Goal: Task Accomplishment & Management: Use online tool/utility

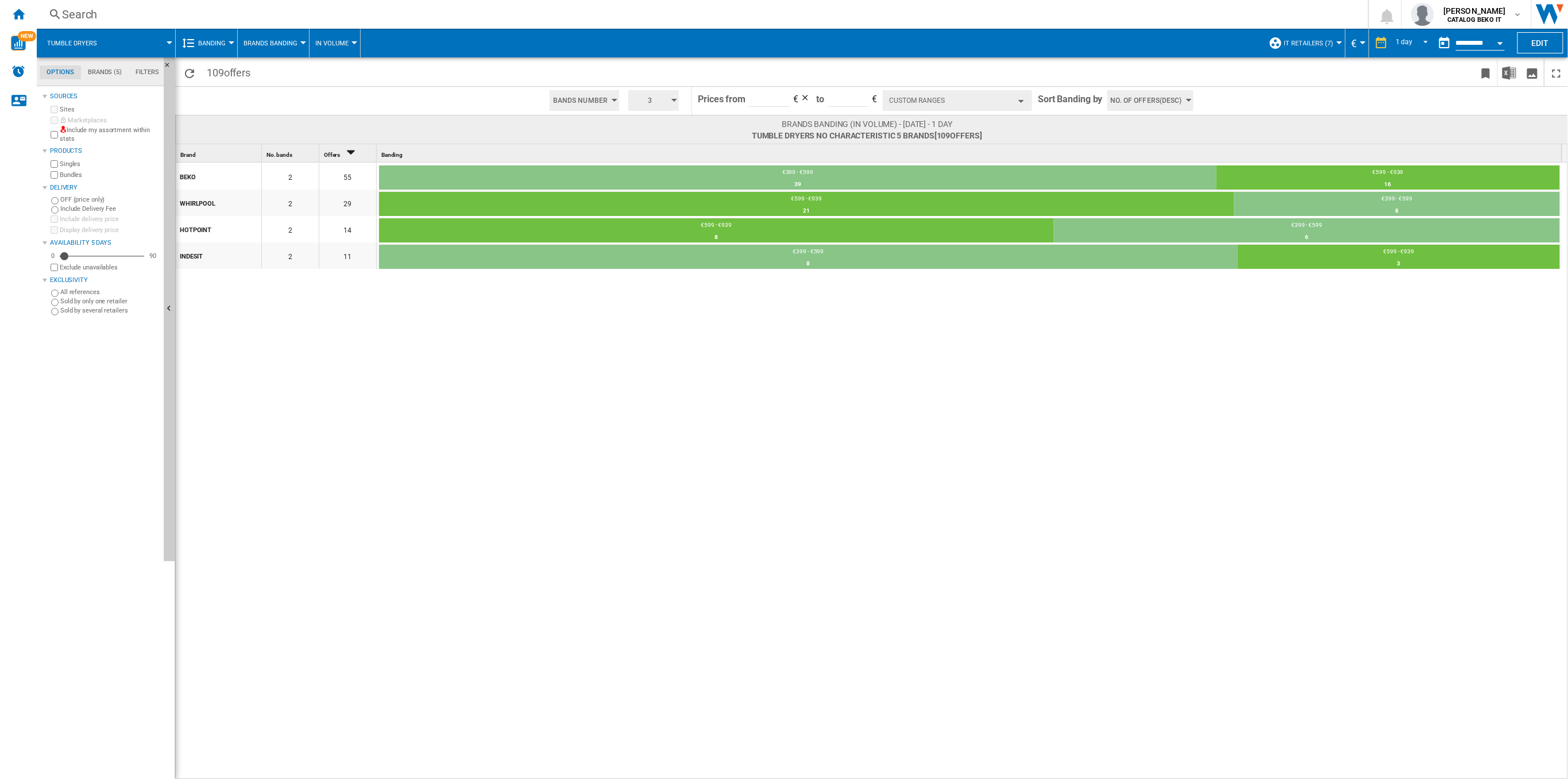
click at [1018, 96] on button "Custom Ranges" at bounding box center [957, 101] width 150 height 20
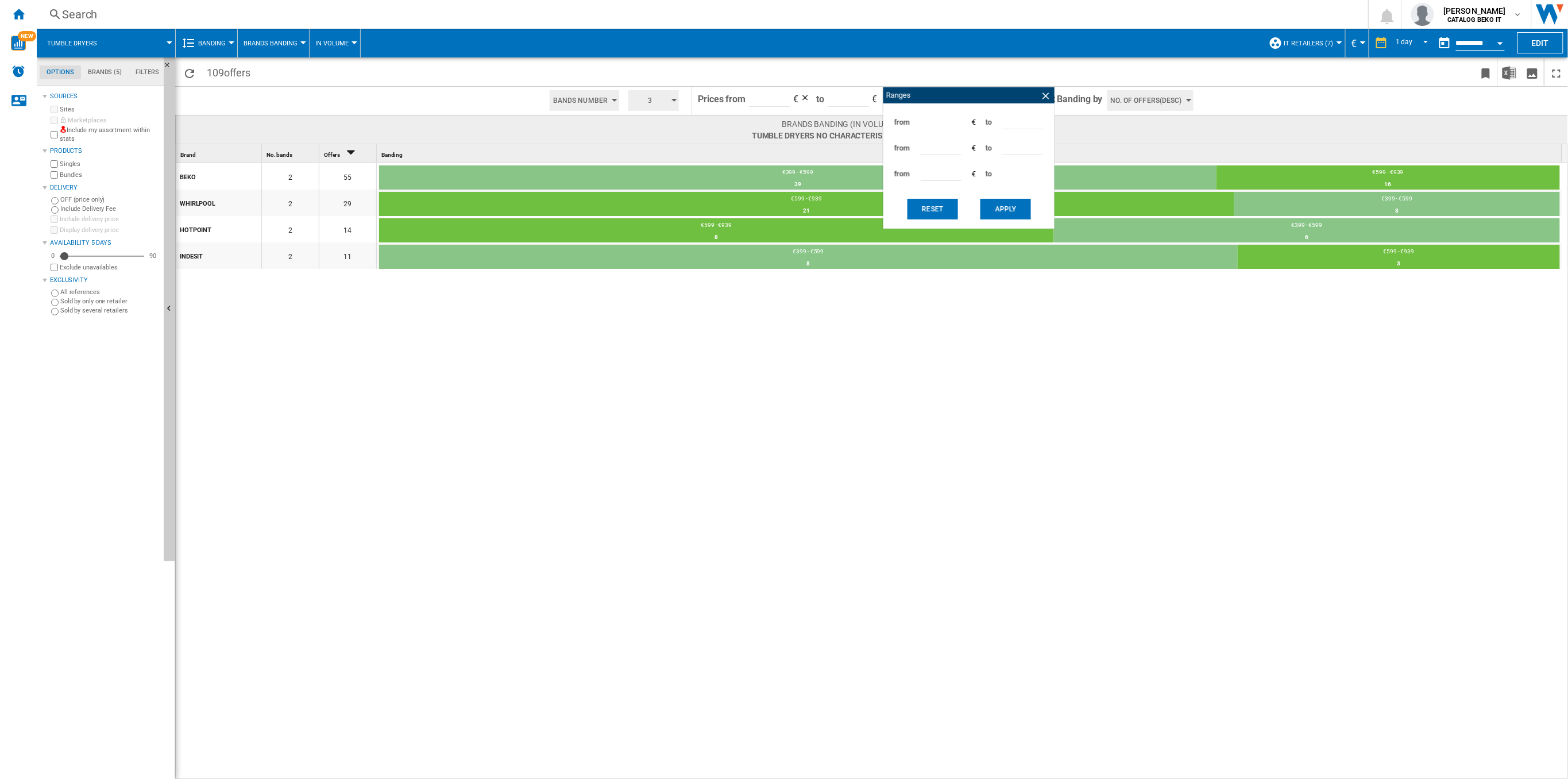
click at [1006, 121] on input "***" at bounding box center [1022, 120] width 41 height 17
type input "***"
click at [926, 148] on input "***" at bounding box center [941, 146] width 41 height 17
type input "***"
click at [1016, 214] on button "Apply" at bounding box center [1006, 209] width 51 height 20
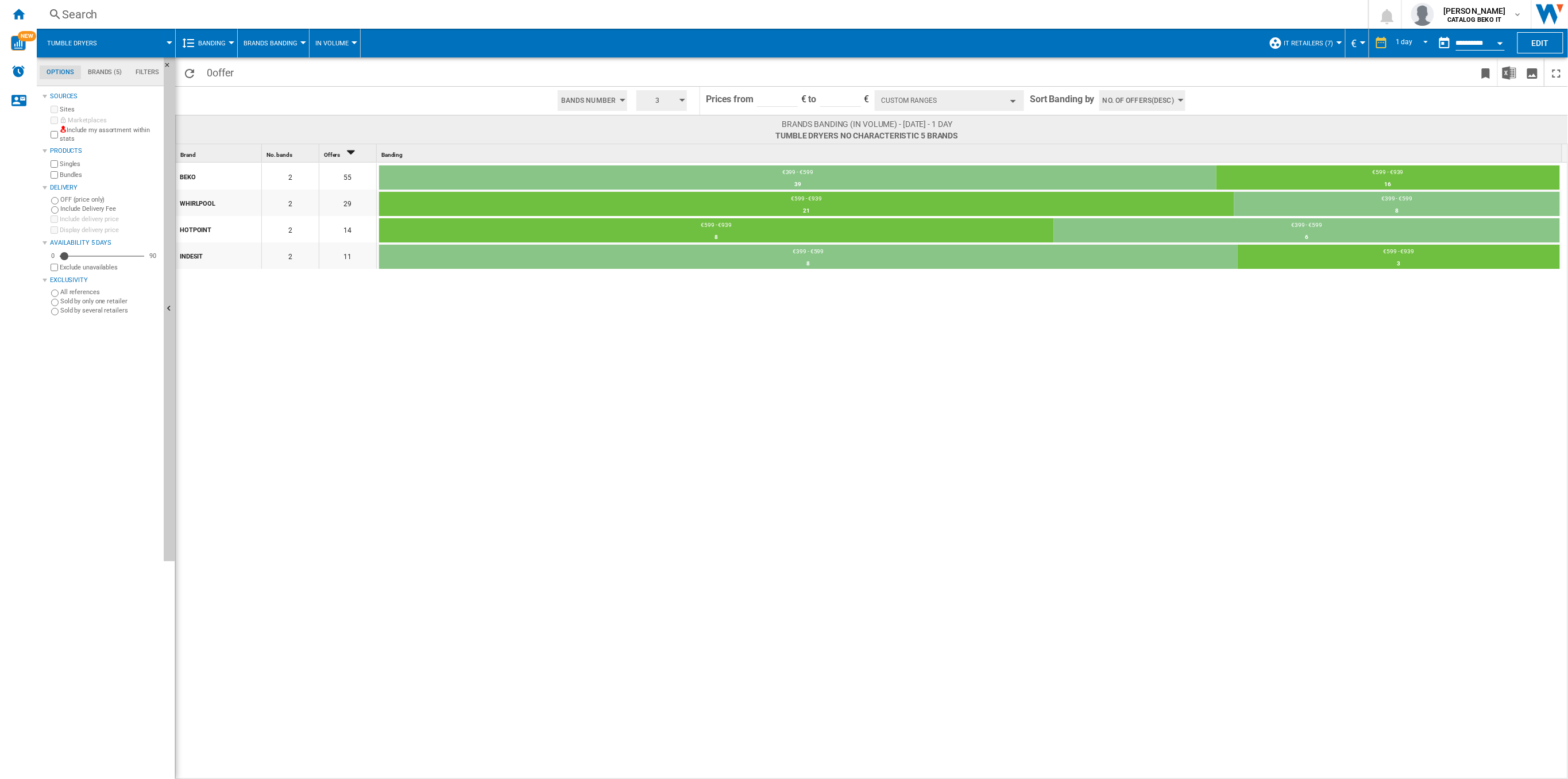
click at [902, 96] on button "Custom Ranges" at bounding box center [949, 101] width 150 height 20
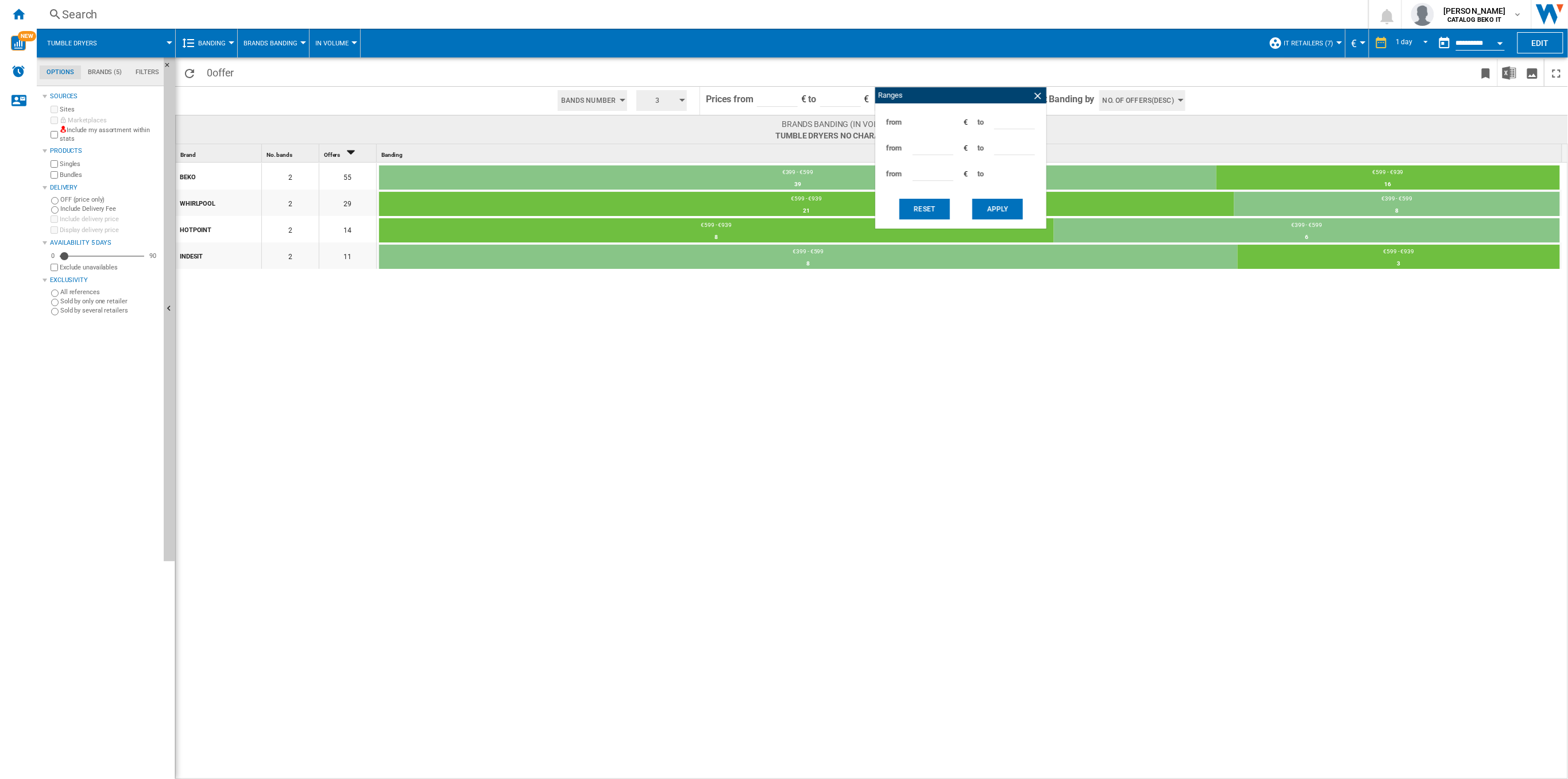
click at [987, 206] on button "Apply" at bounding box center [997, 209] width 51 height 20
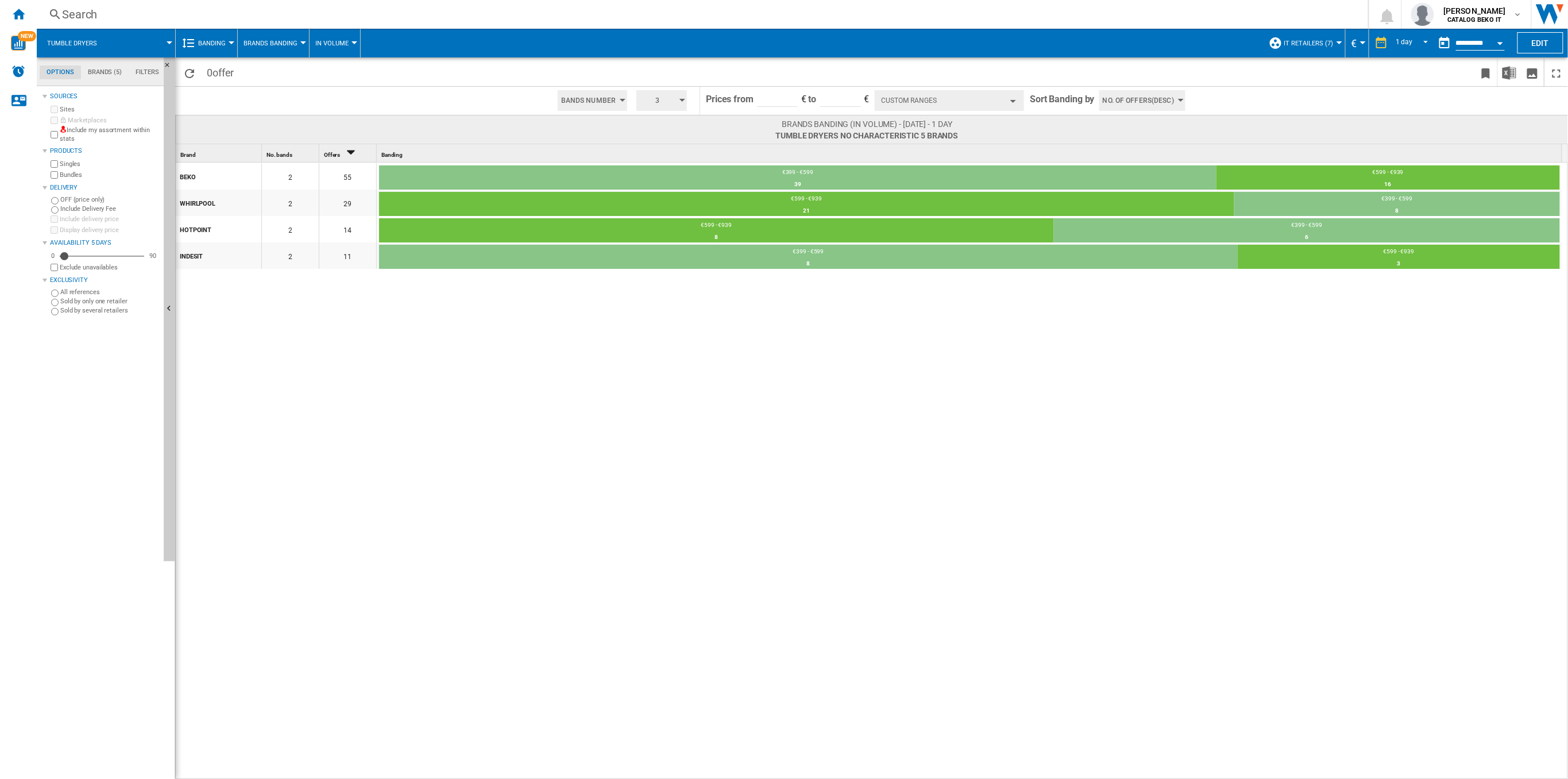
click at [939, 94] on button "Custom Ranges" at bounding box center [949, 101] width 150 height 20
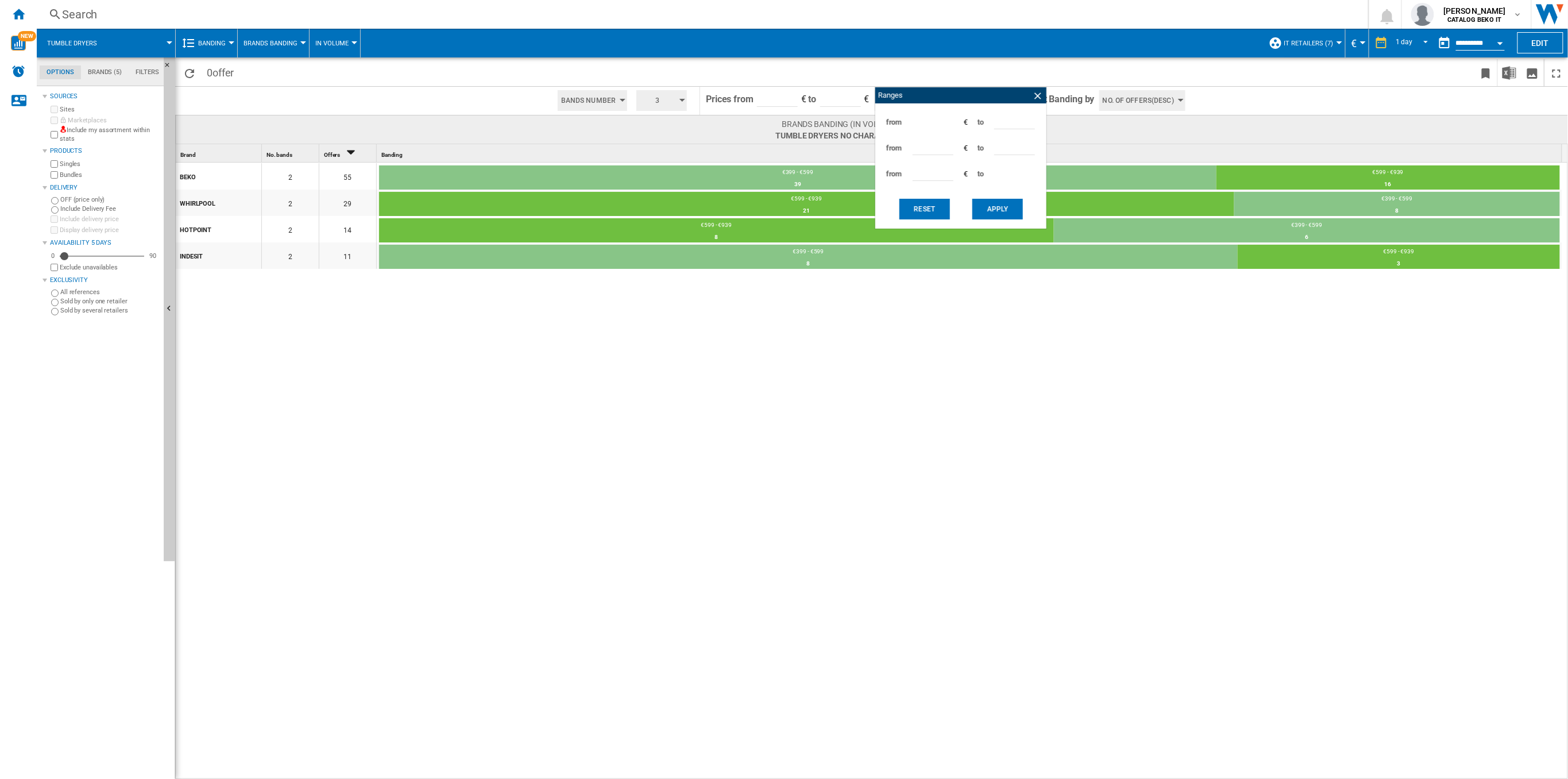
click at [899, 206] on button "Reset" at bounding box center [925, 209] width 51 height 20
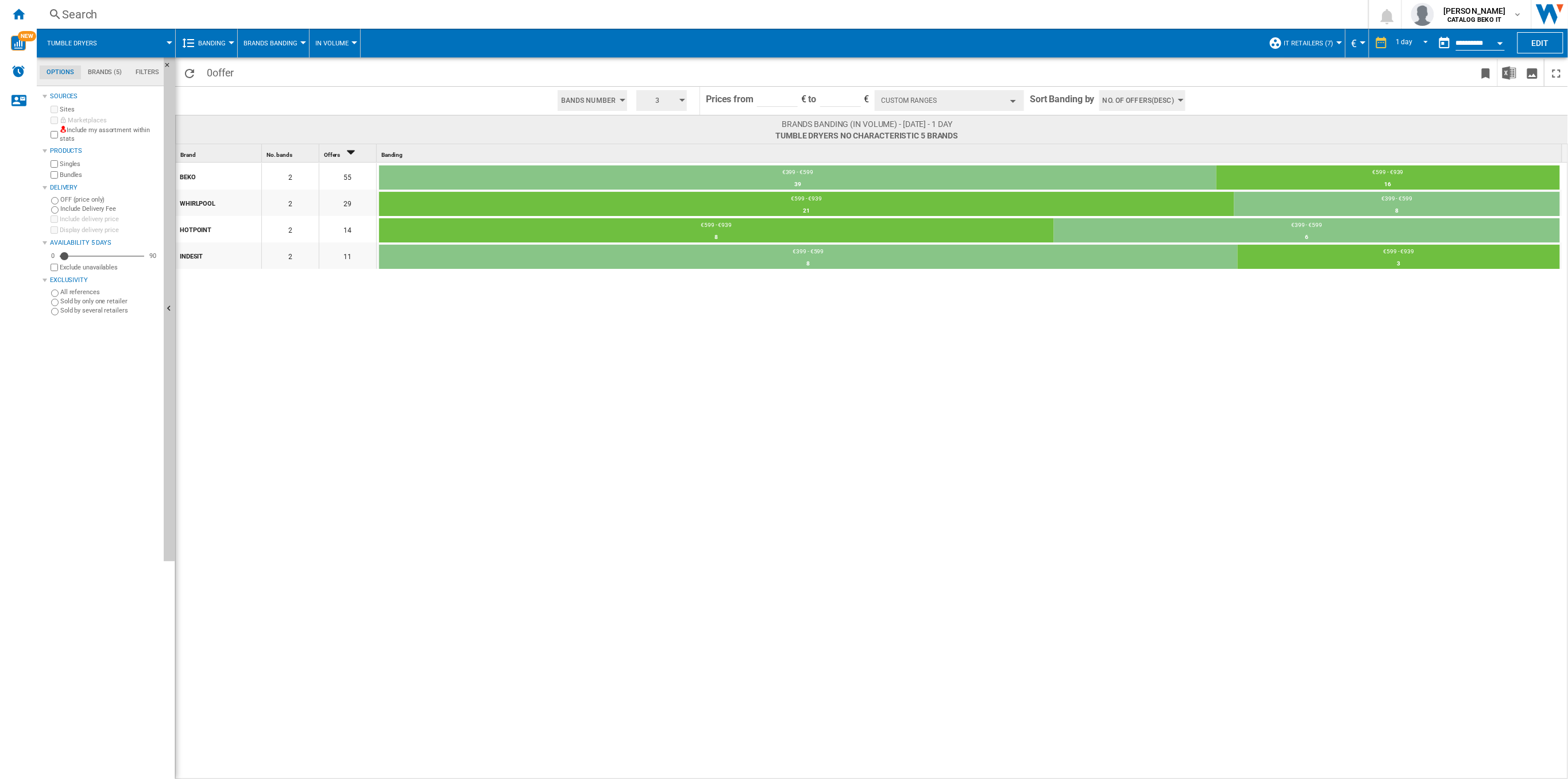
click at [1020, 99] on button "Custom Ranges" at bounding box center [949, 101] width 150 height 20
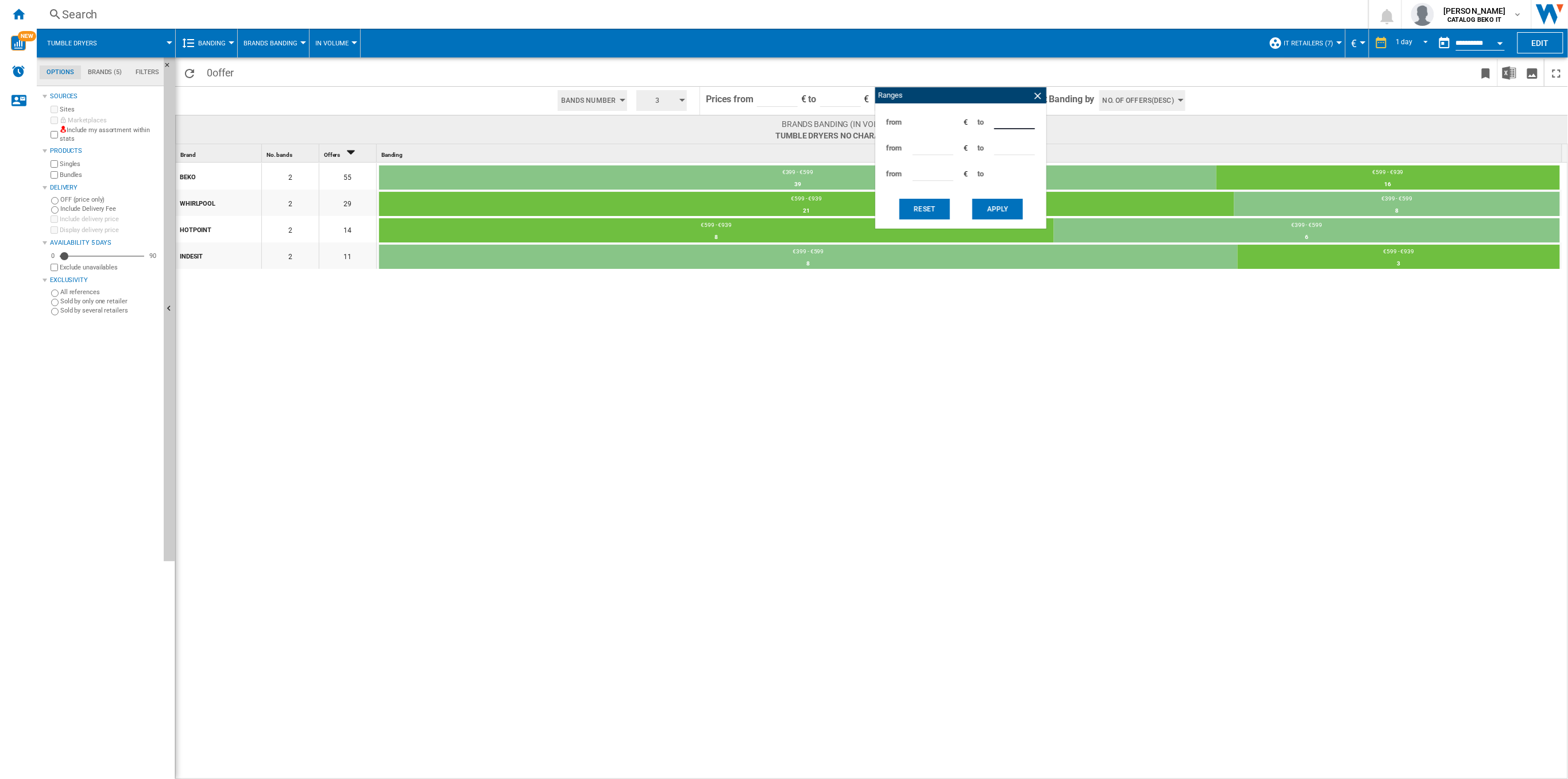
click at [1002, 120] on input "*" at bounding box center [1014, 120] width 41 height 17
type input "***"
click at [921, 145] on input "*" at bounding box center [932, 146] width 41 height 17
type input "***"
click at [1002, 149] on input "*" at bounding box center [1014, 146] width 41 height 17
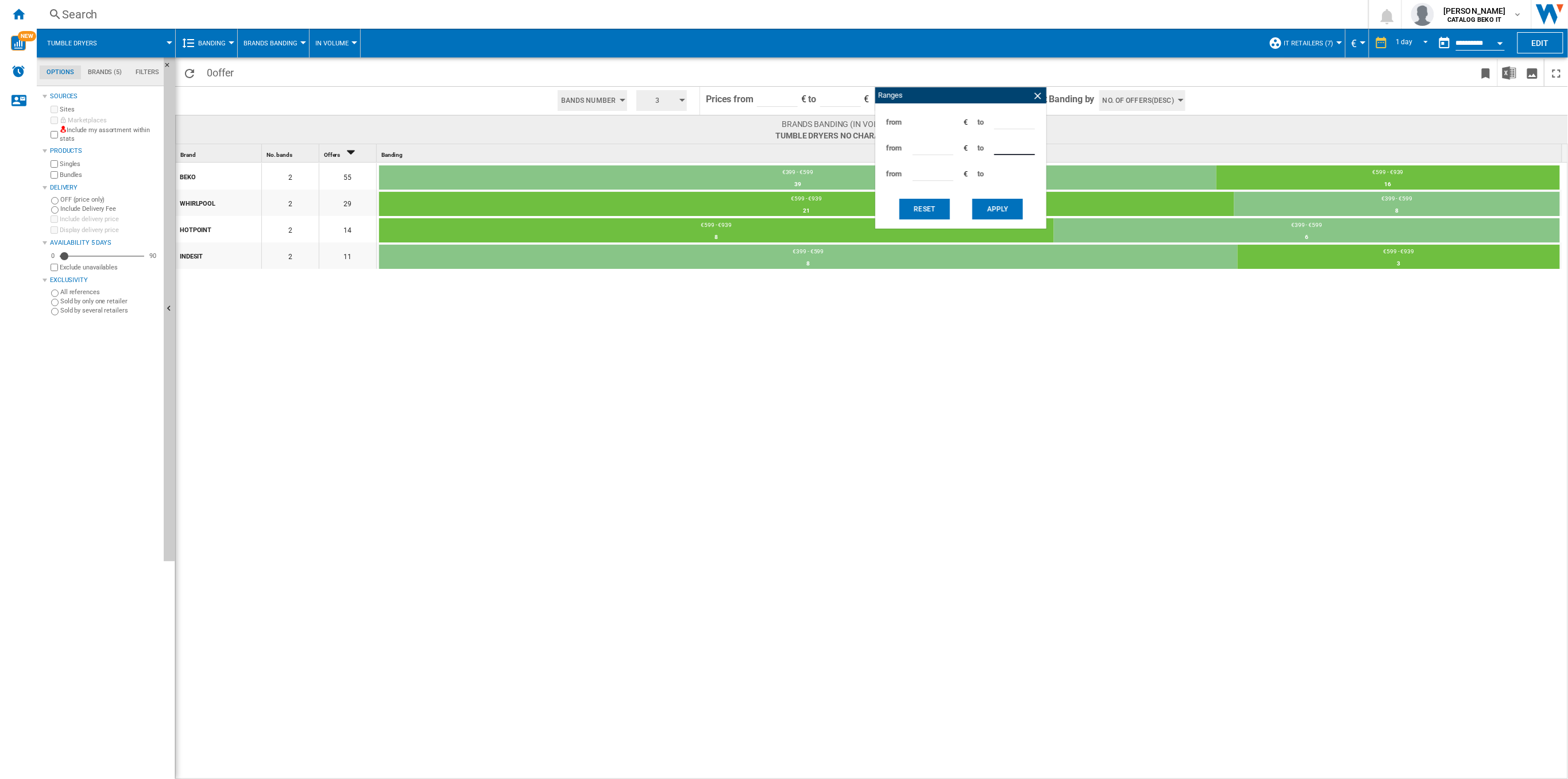
type input "***"
click at [938, 169] on input "*" at bounding box center [932, 173] width 41 height 17
type input "***"
click at [991, 205] on button "Apply" at bounding box center [997, 209] width 51 height 20
click at [938, 173] on input "***" at bounding box center [932, 173] width 41 height 17
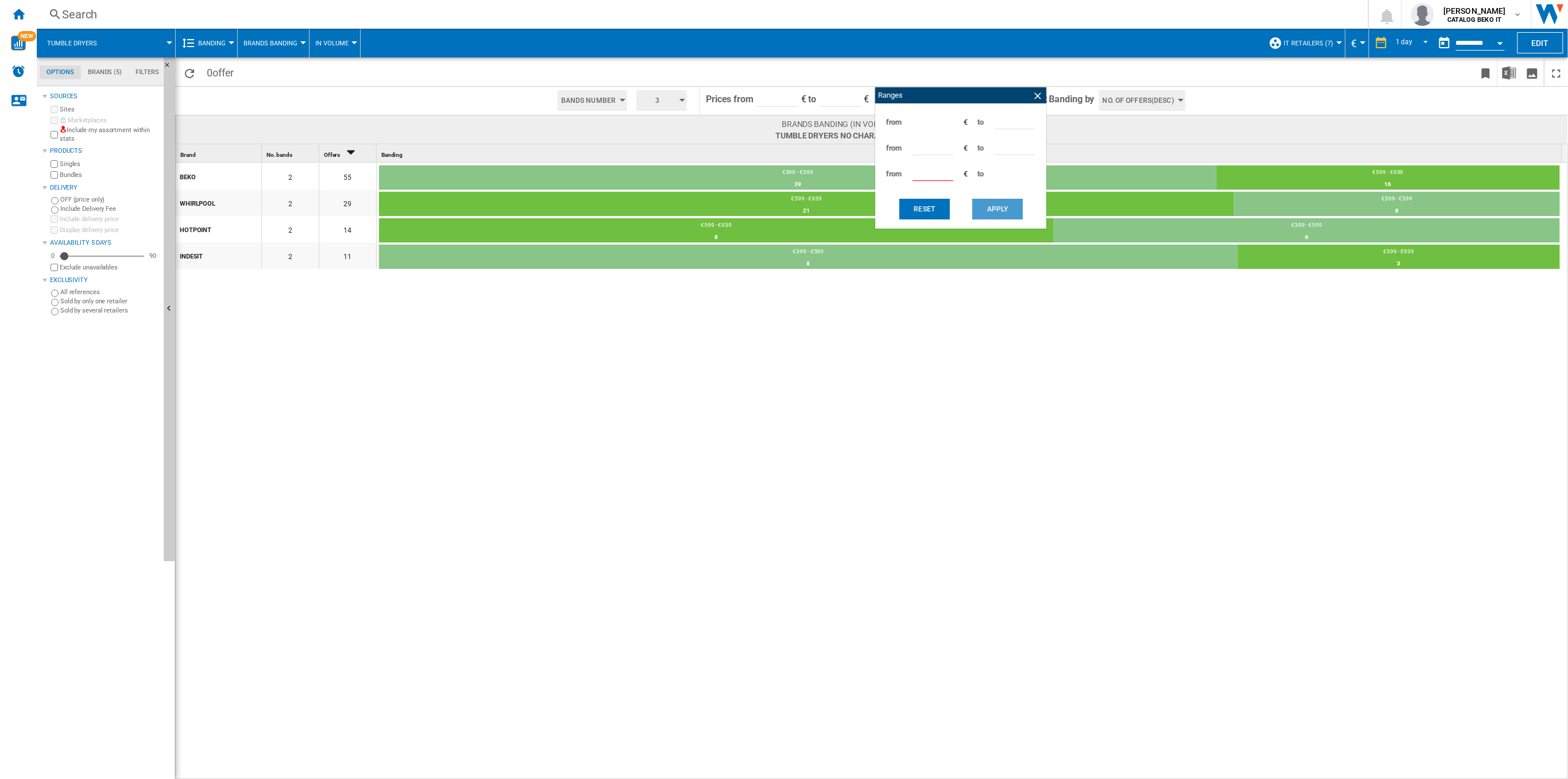
click at [981, 205] on button "Apply" at bounding box center [997, 209] width 51 height 20
click at [1035, 94] on ng-md-icon at bounding box center [1038, 96] width 12 height 12
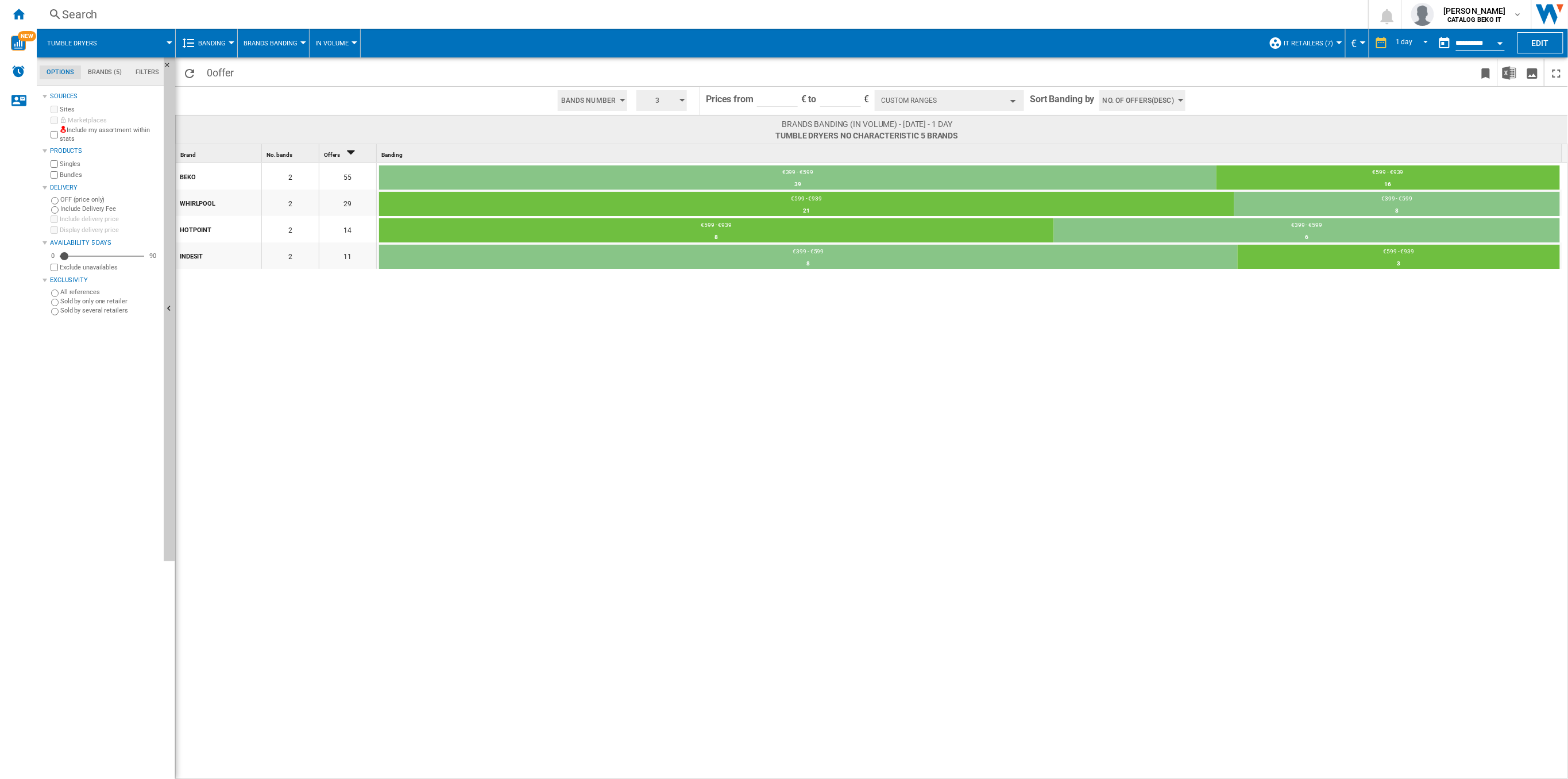
click at [839, 96] on input "*" at bounding box center [840, 98] width 41 height 17
type input "****"
click at [1013, 102] on button "Custom Ranges" at bounding box center [957, 101] width 150 height 20
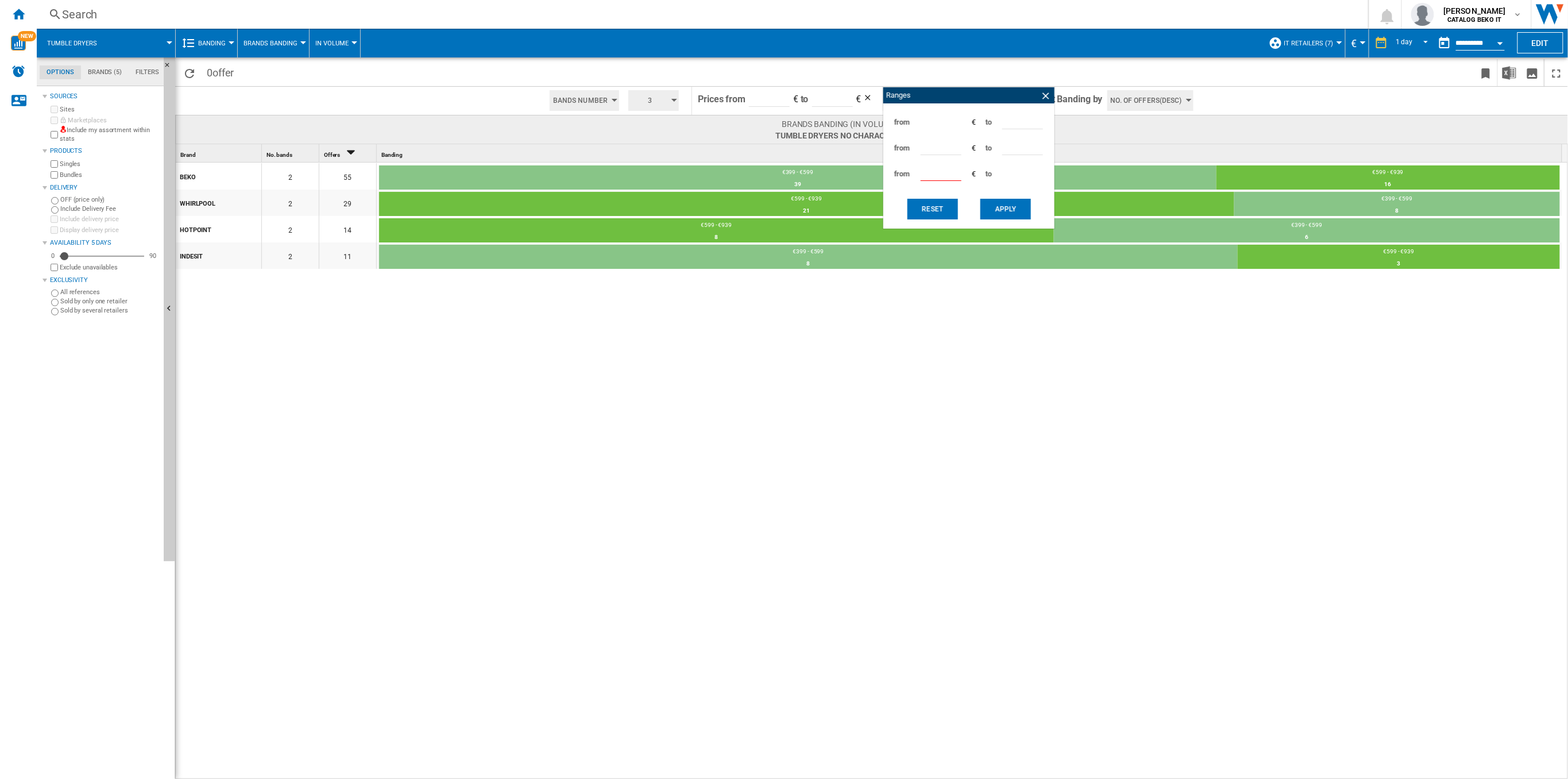
click at [942, 214] on button "Reset" at bounding box center [932, 209] width 51 height 20
click at [1016, 121] on input "***" at bounding box center [1022, 120] width 41 height 17
type input "*"
type input "***"
click at [937, 148] on input "***" at bounding box center [941, 146] width 41 height 17
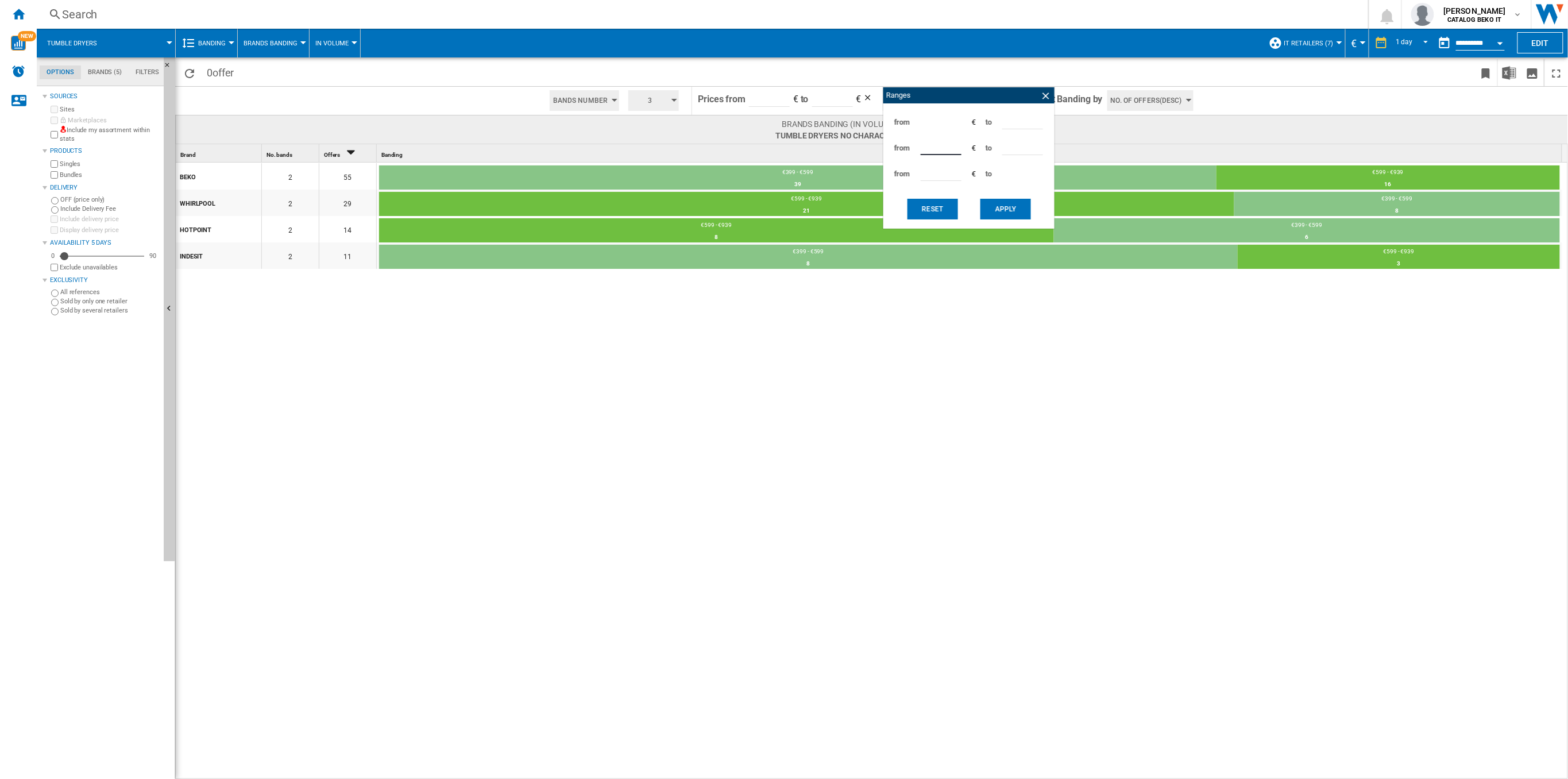
type input "*"
type input "***"
click at [998, 199] on button "Apply" at bounding box center [1006, 209] width 51 height 20
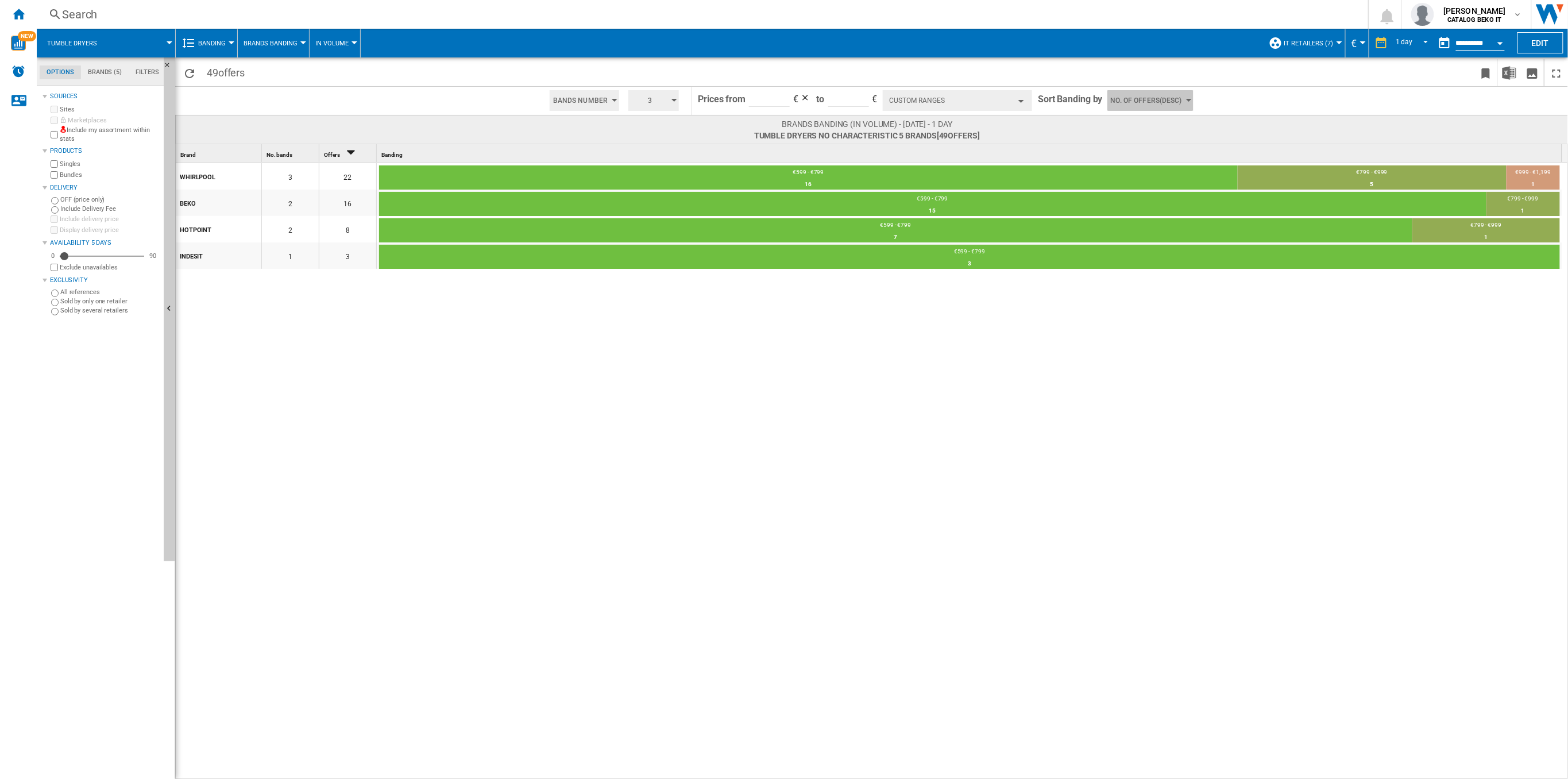
click at [1183, 97] on button "No. of offers(Desc)" at bounding box center [1150, 101] width 86 height 20
click at [1158, 130] on span "No. of offers(Desc)" at bounding box center [1142, 133] width 59 height 8
click at [1182, 107] on button "No. of offers(Desc)" at bounding box center [1150, 101] width 86 height 20
click at [1145, 146] on button "Price(Asc)" at bounding box center [1142, 145] width 71 height 12
click at [1143, 107] on span "Price(Asc)" at bounding box center [1146, 101] width 38 height 20
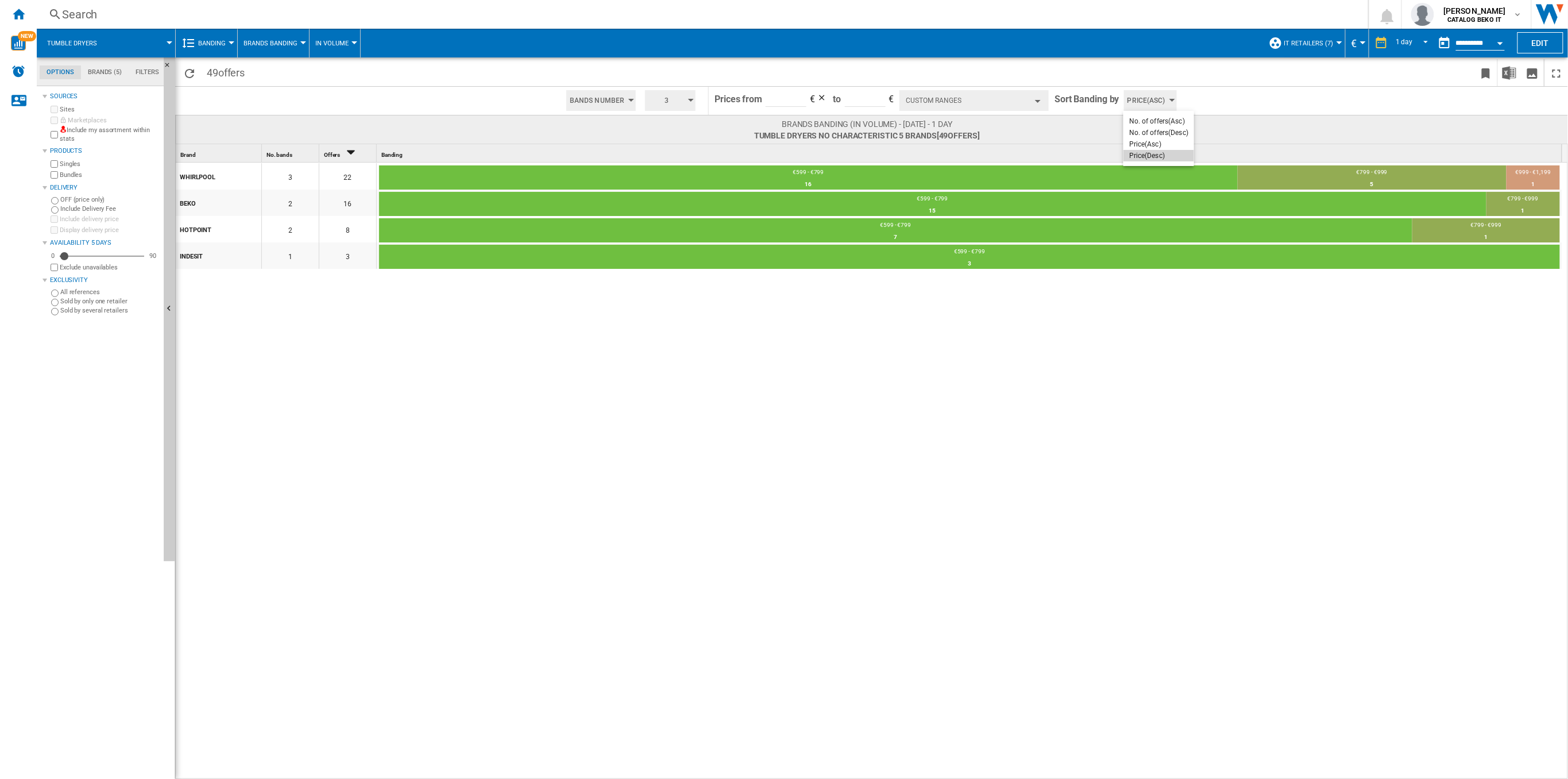
click at [1140, 156] on span "Price(Desc)" at bounding box center [1147, 156] width 36 height 8
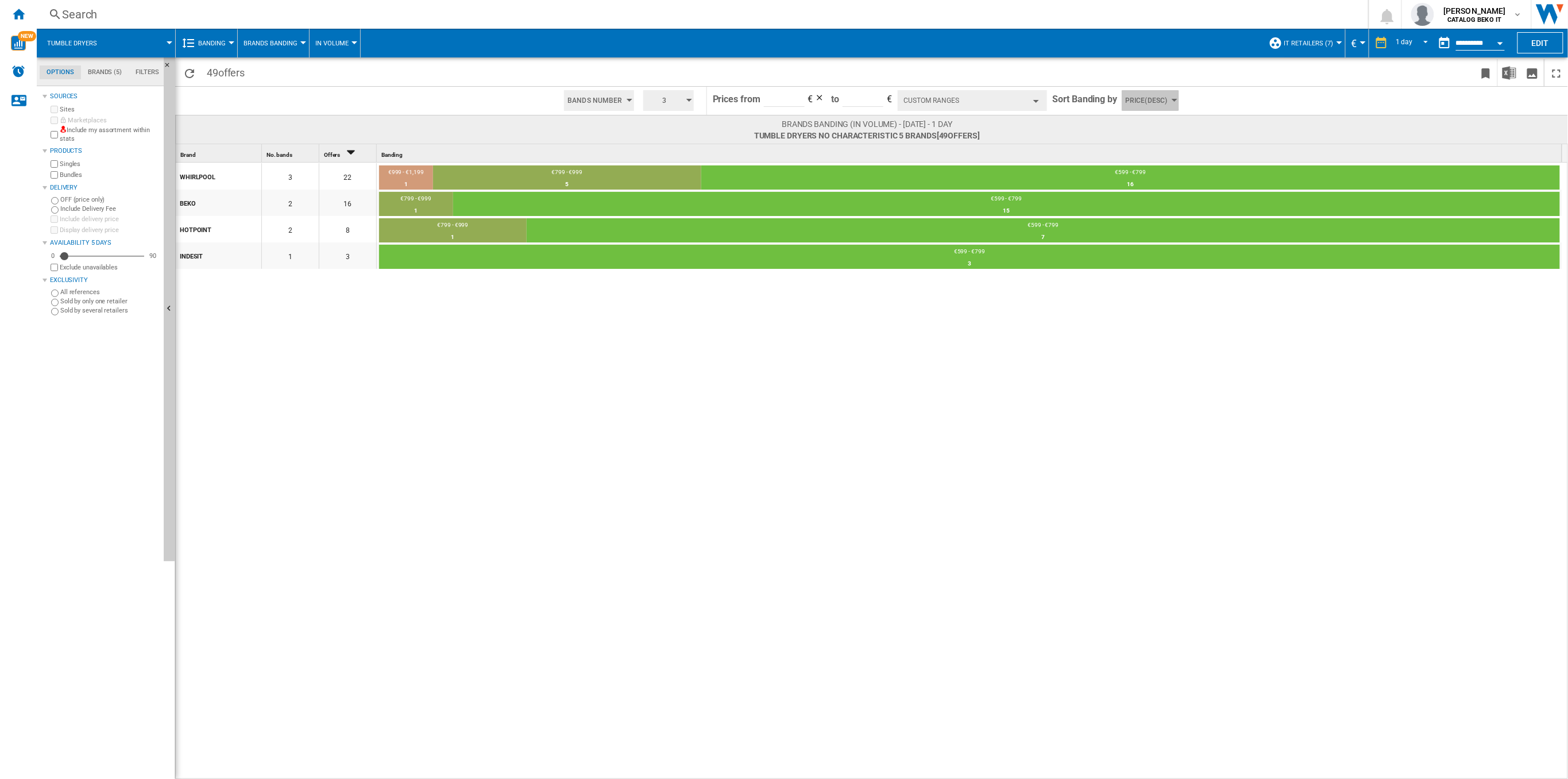
click at [1163, 96] on span "Price(Desc)" at bounding box center [1146, 101] width 42 height 20
click at [1150, 143] on span "Price(Asc)" at bounding box center [1144, 145] width 32 height 8
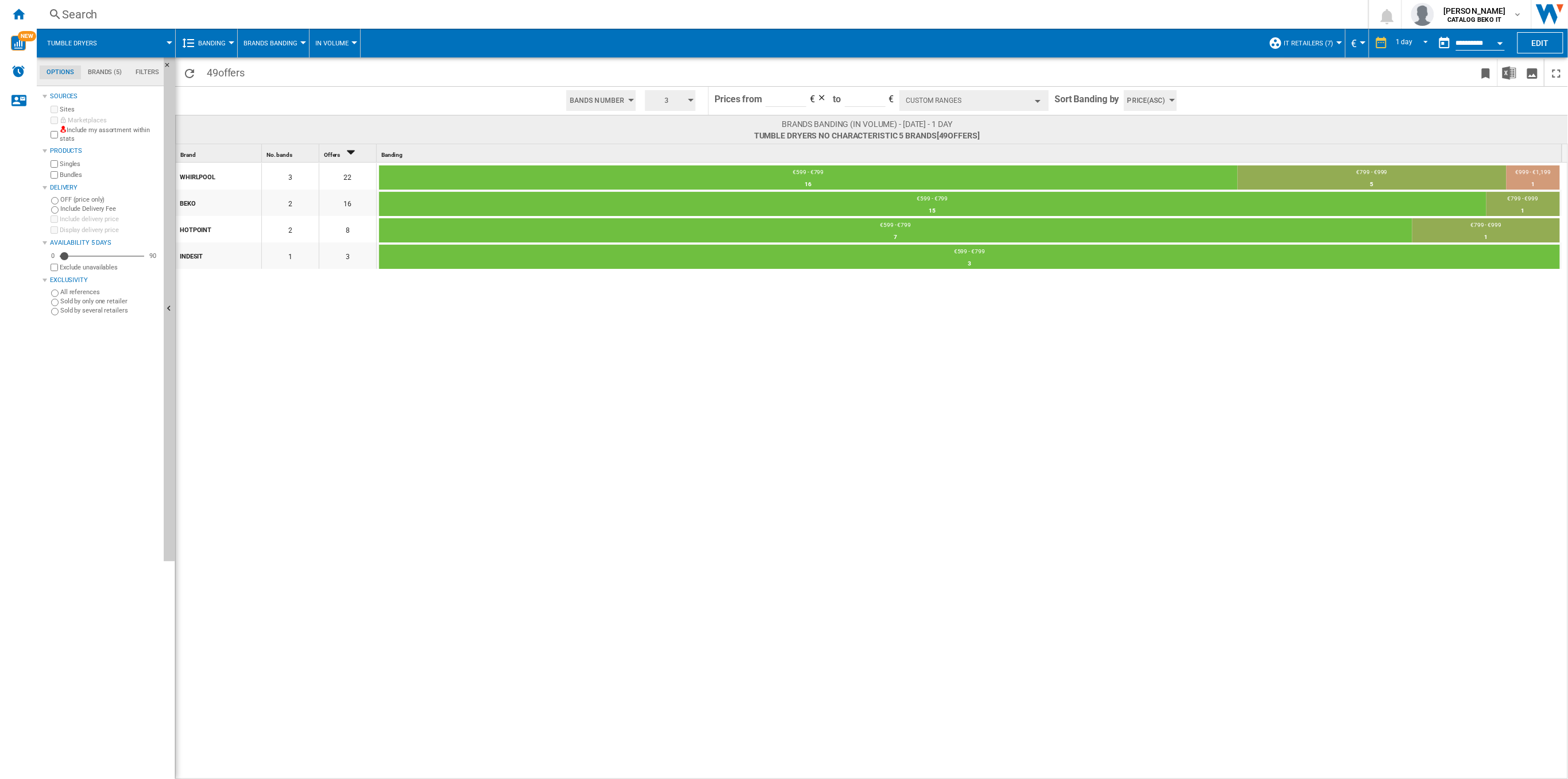
click at [933, 87] on div "Custom Ranges Ranges from *** € to *** from *** € to *** from *** € to **** Res…" at bounding box center [974, 101] width 150 height 28
click at [936, 96] on button "Custom Ranges" at bounding box center [974, 101] width 150 height 20
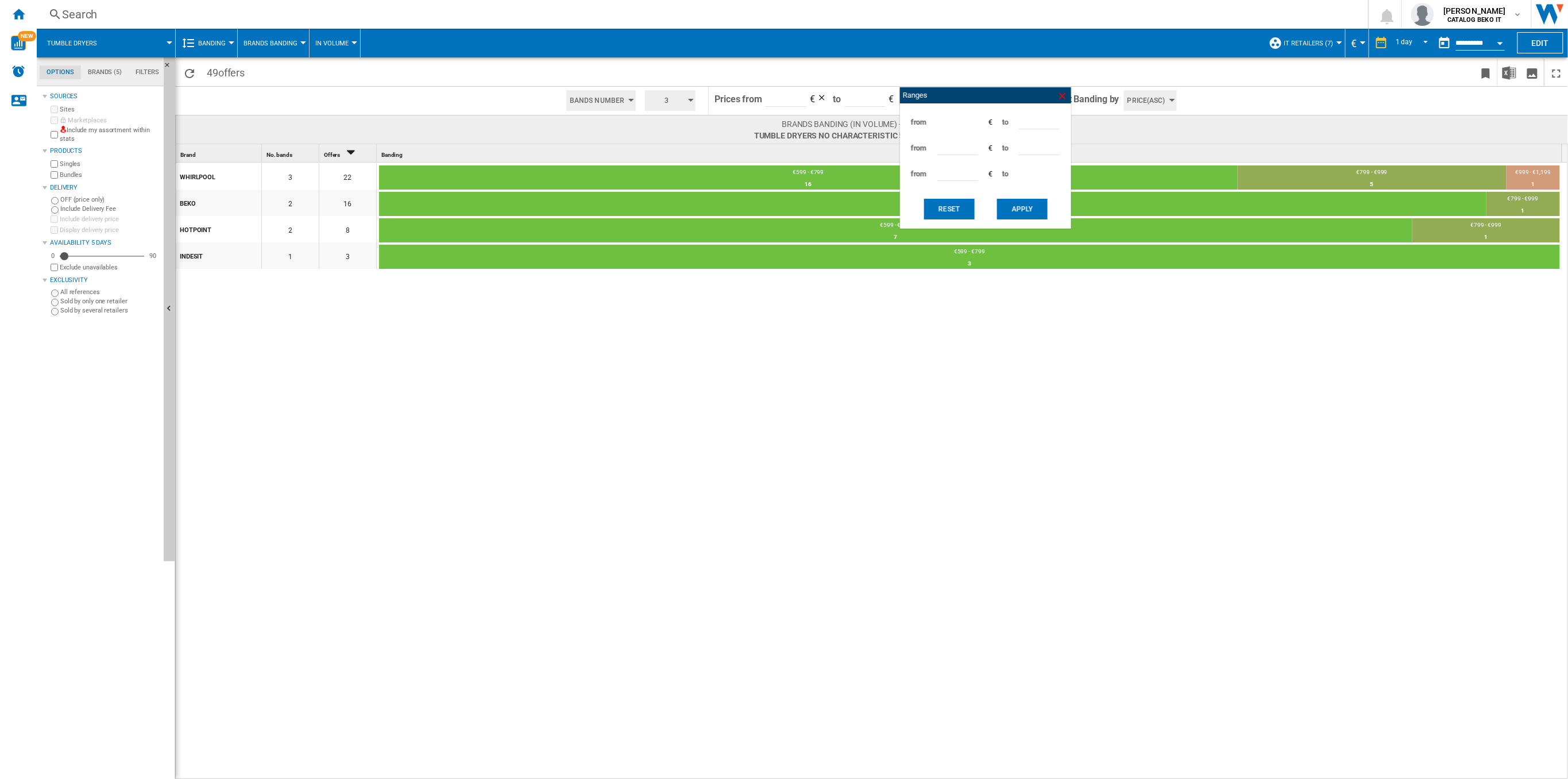
click at [1063, 97] on ng-md-icon at bounding box center [1063, 96] width 12 height 12
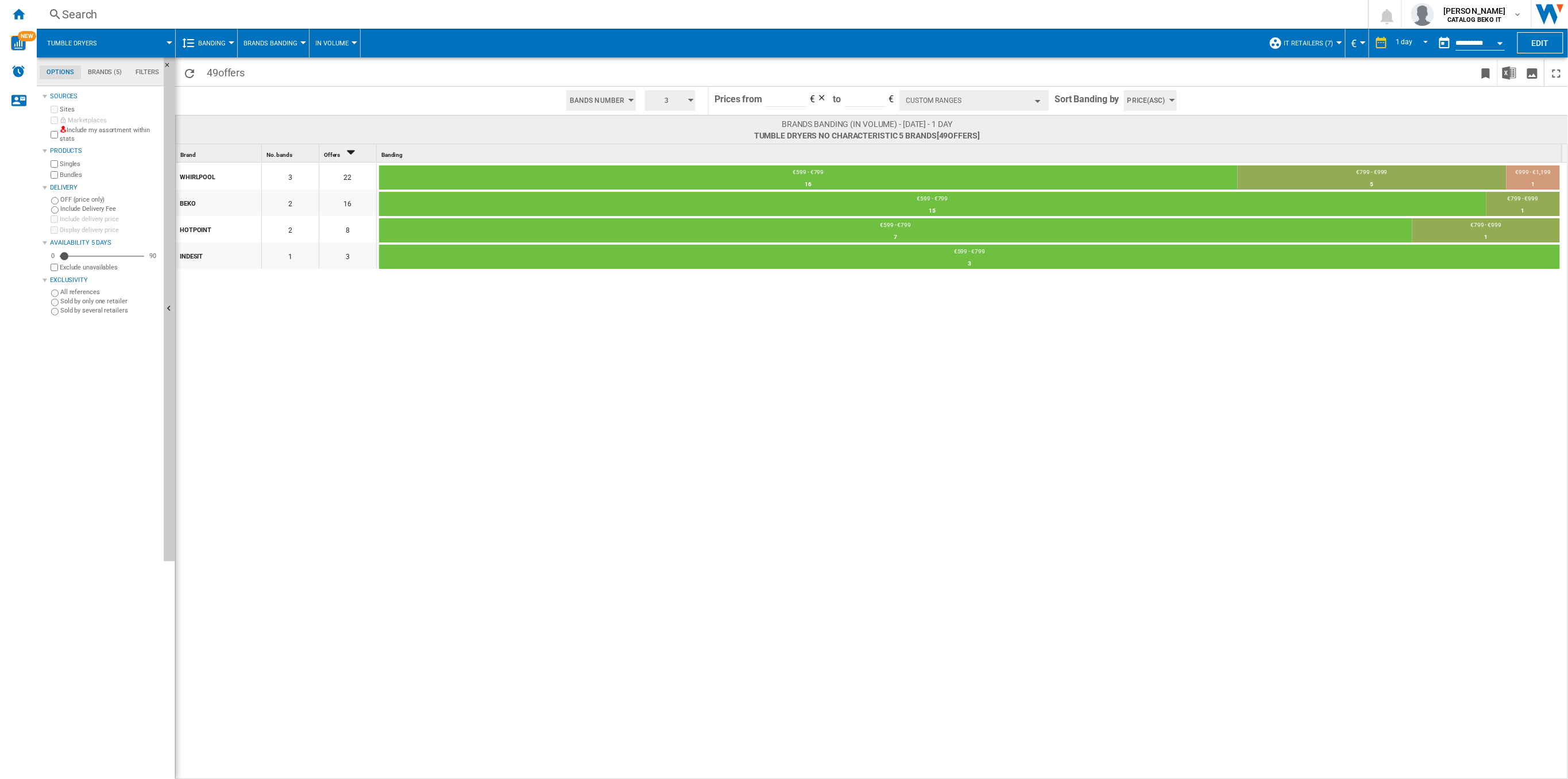
click at [784, 97] on input "***" at bounding box center [786, 98] width 41 height 17
type input "*"
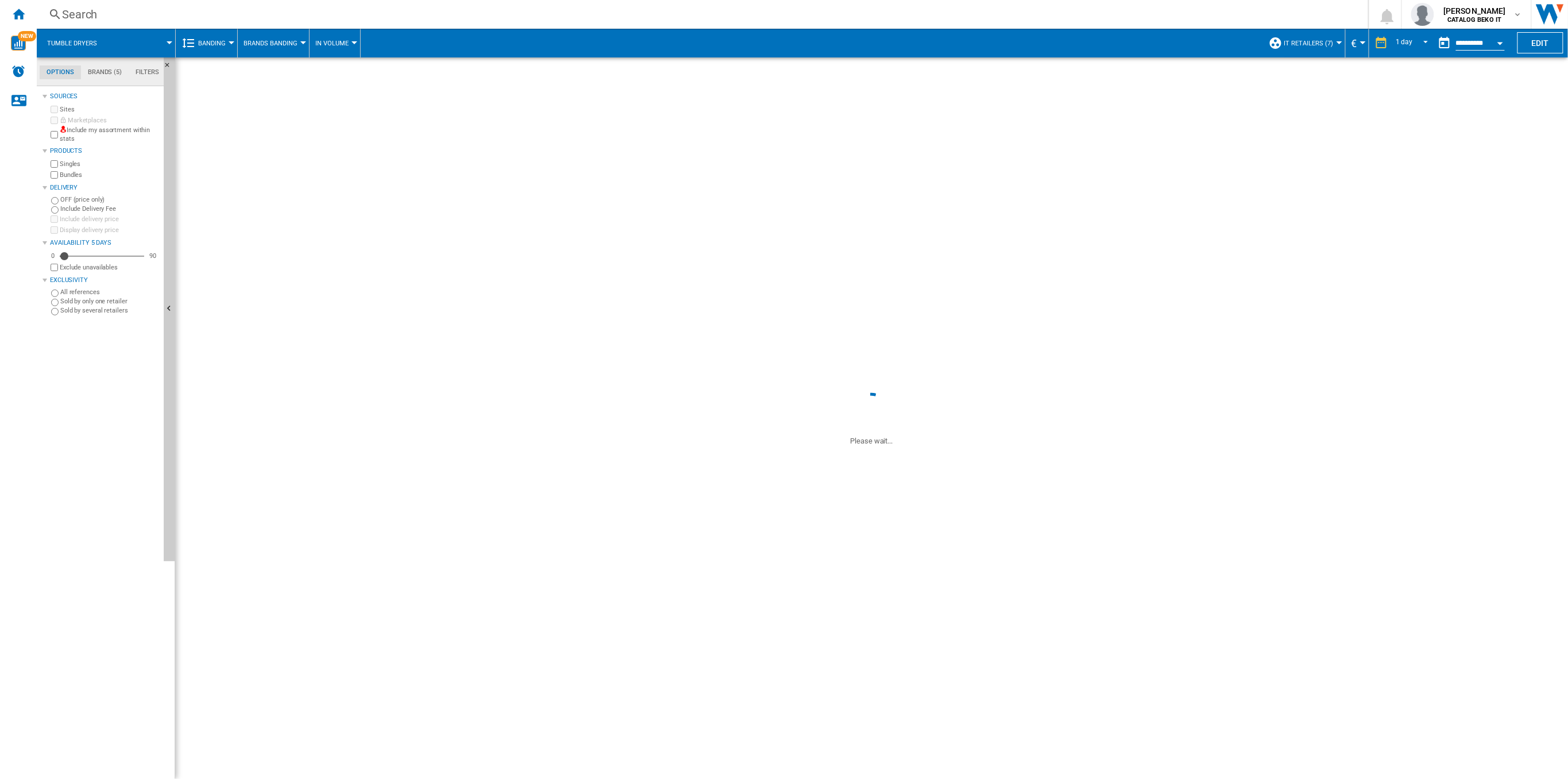
type input "***"
click at [998, 100] on button "Custom Ranges" at bounding box center [974, 101] width 150 height 20
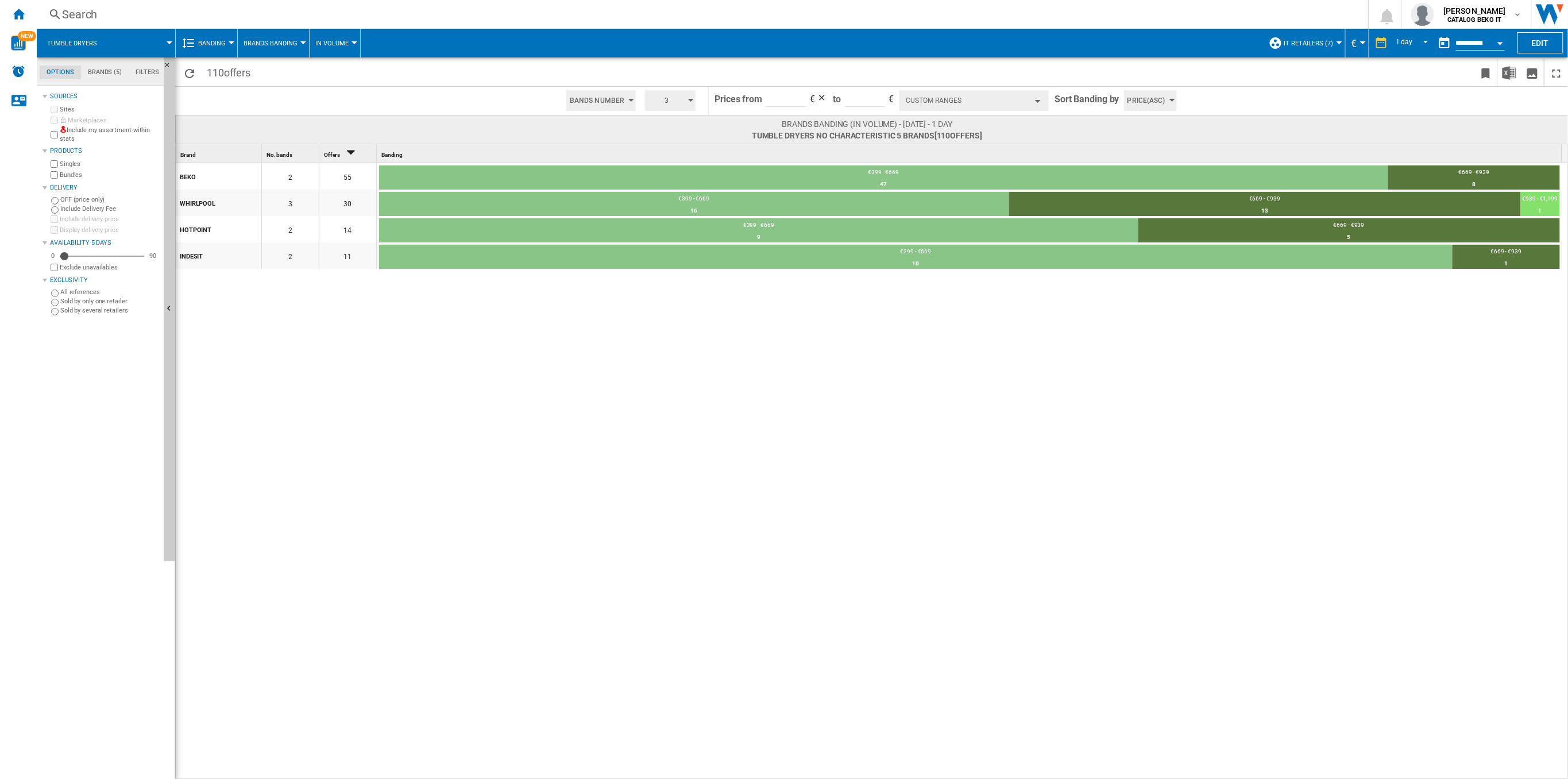
click at [998, 100] on button "Custom Ranges" at bounding box center [974, 101] width 150 height 20
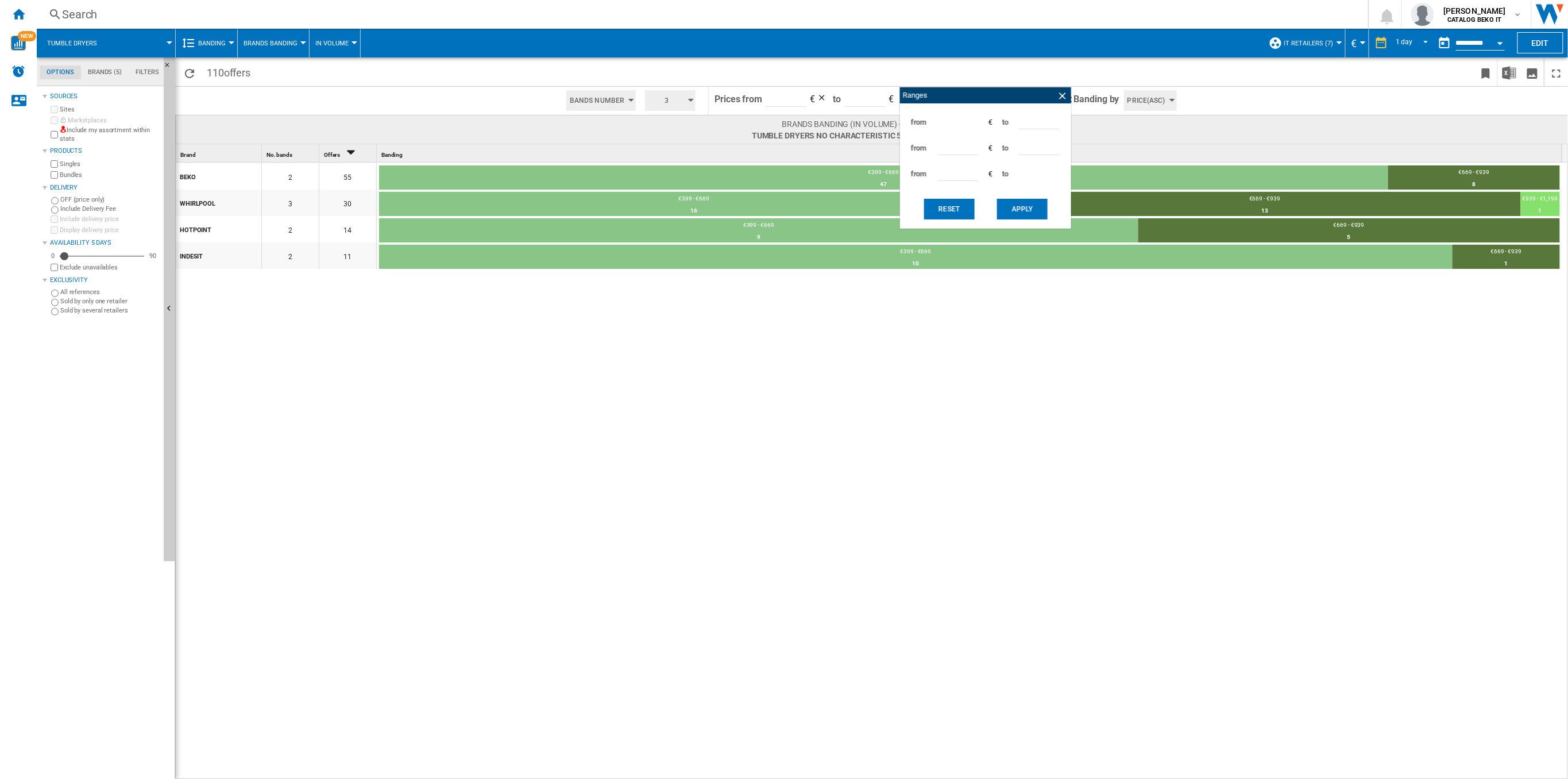
click at [1030, 122] on input "***" at bounding box center [1039, 120] width 41 height 17
type input "*"
type input "***"
click at [964, 145] on input "***" at bounding box center [958, 146] width 41 height 17
type input "*"
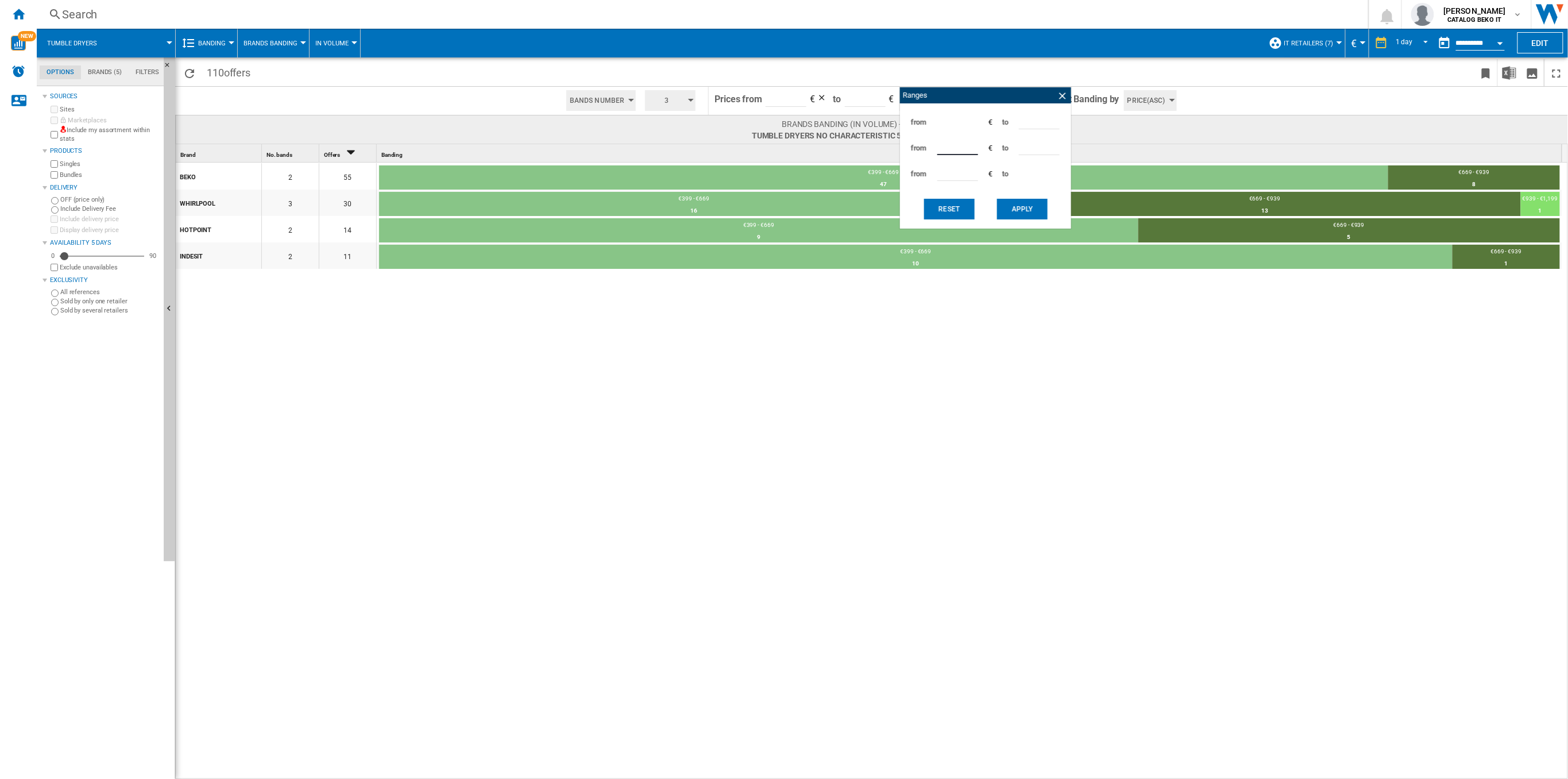
type input "***"
click at [1018, 214] on button "Apply" at bounding box center [1022, 209] width 51 height 20
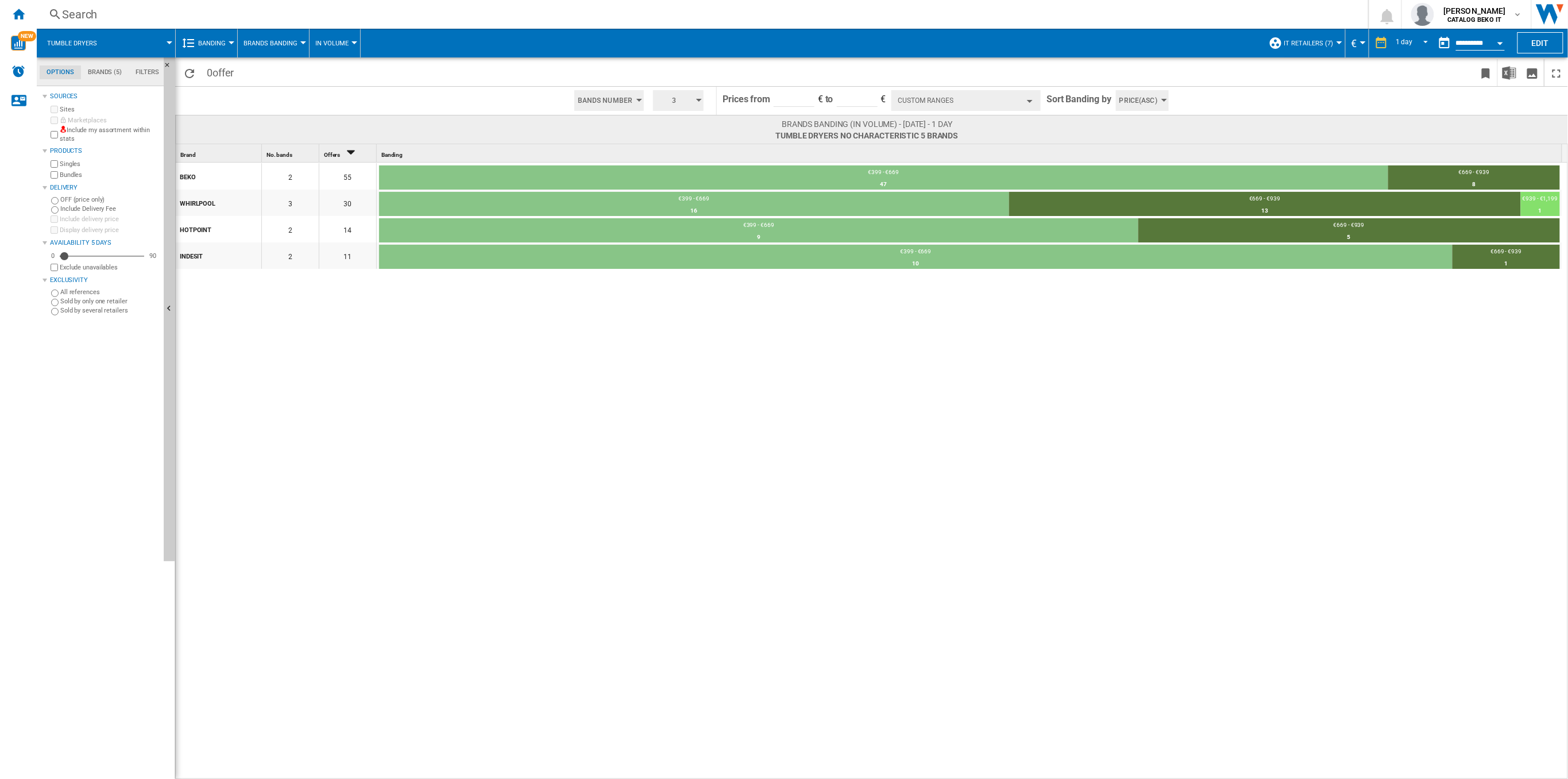
click at [928, 100] on button "Custom Ranges" at bounding box center [965, 101] width 150 height 20
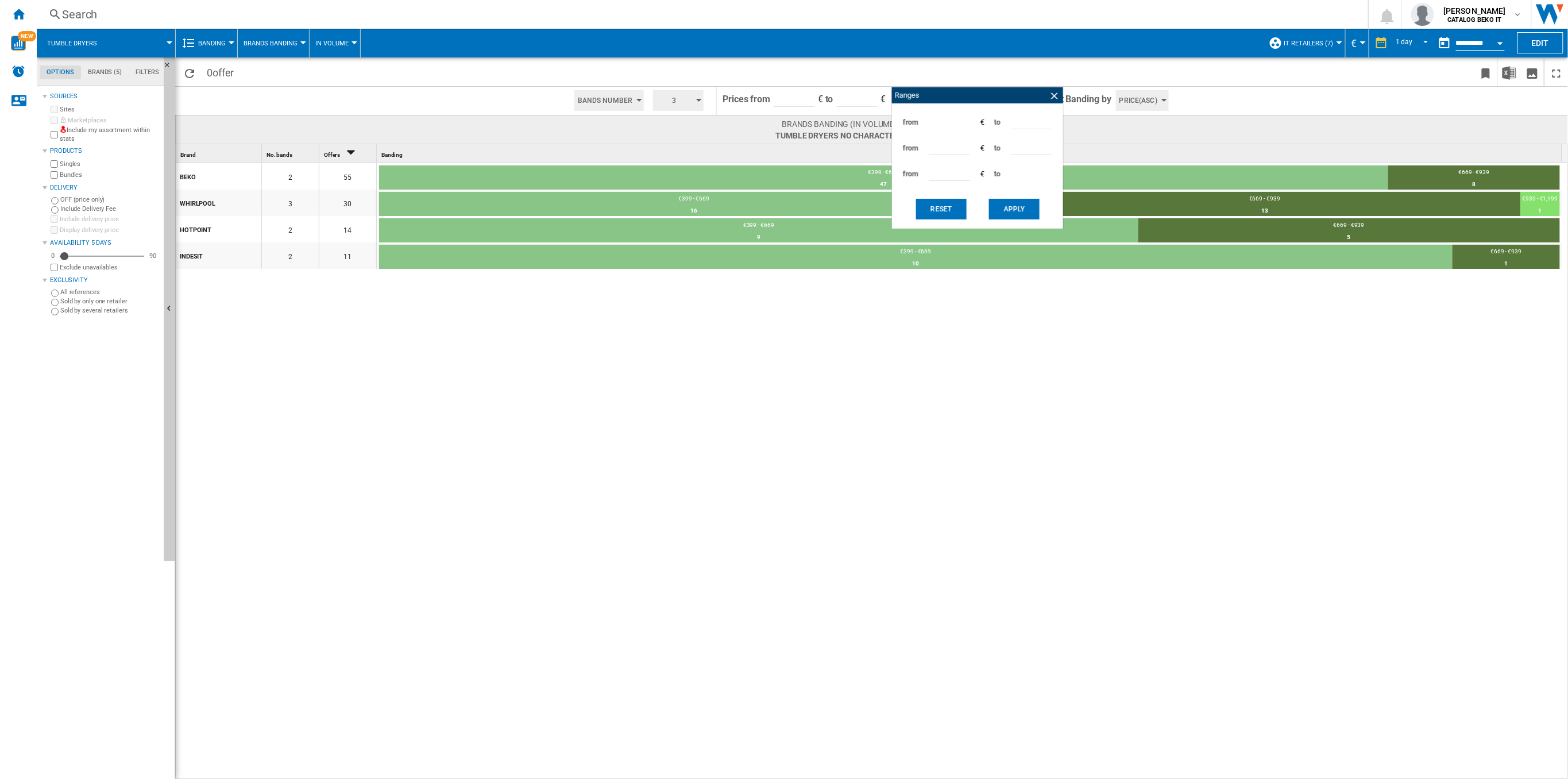
click at [963, 69] on span at bounding box center [1166, 73] width 617 height 27
click at [1057, 92] on ng-md-icon at bounding box center [1054, 96] width 12 height 12
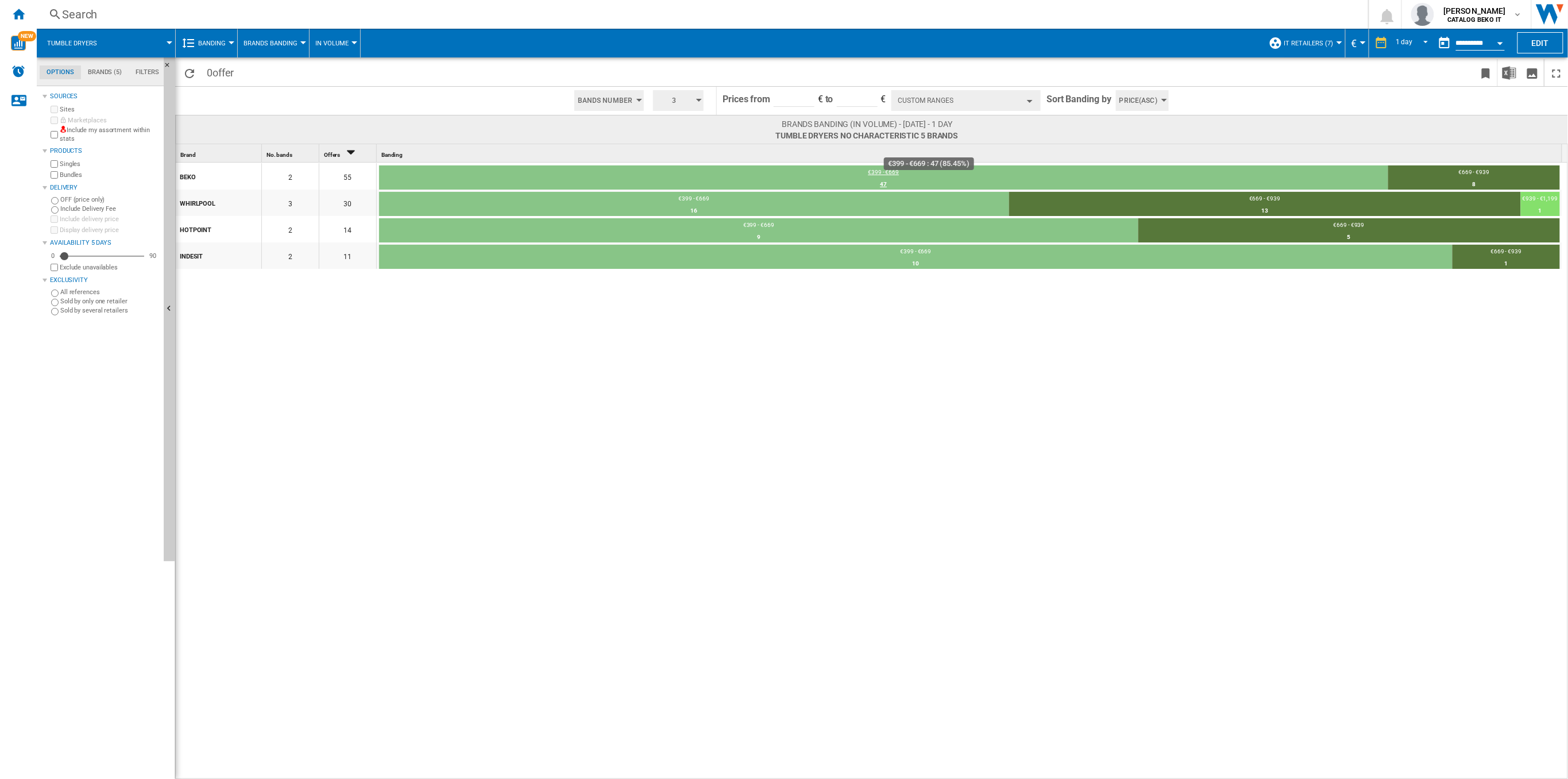
click at [720, 177] on div "€399 - €669" at bounding box center [883, 173] width 1009 height 10
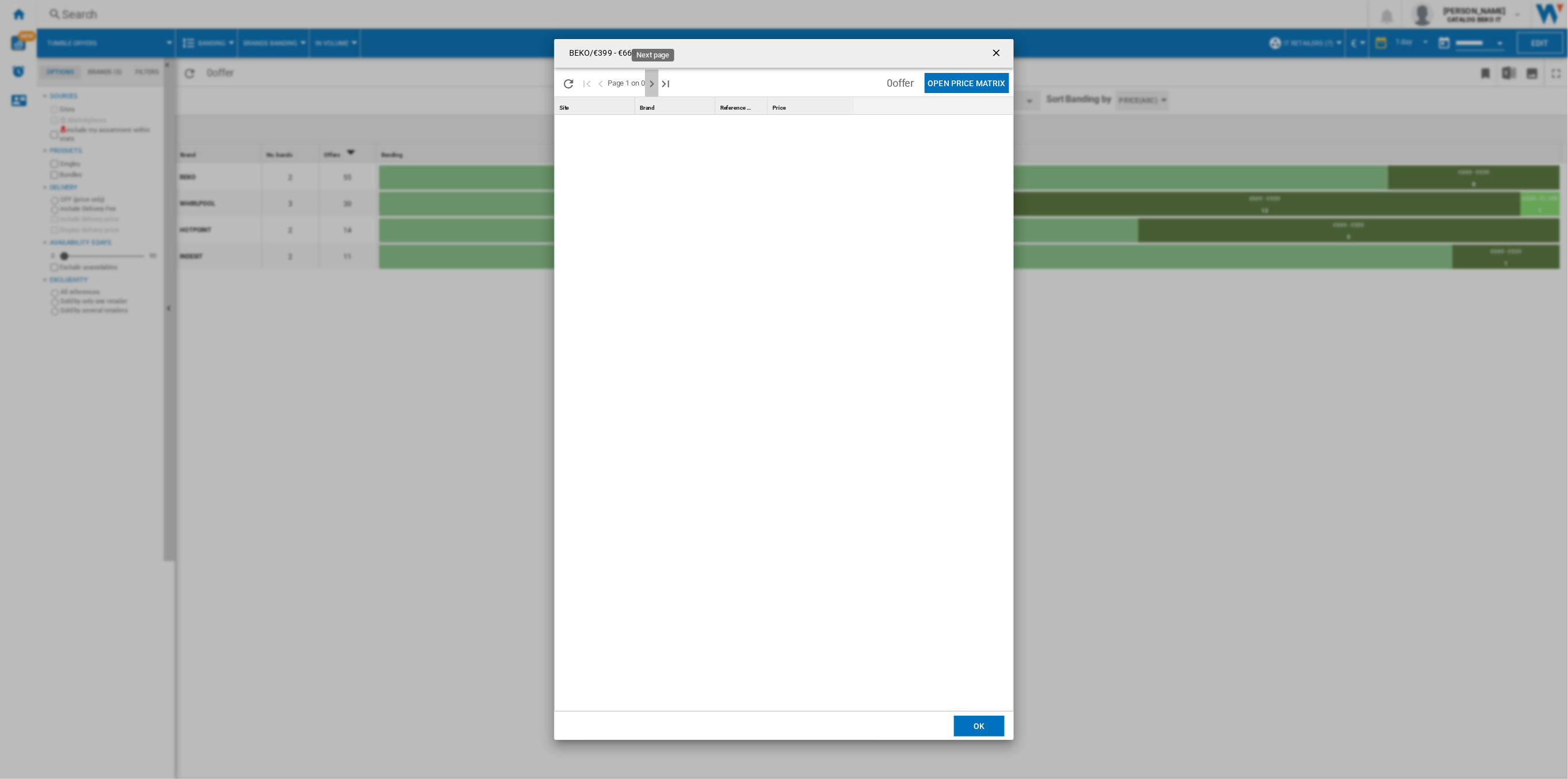
click at [653, 87] on ng-md-icon "Next page" at bounding box center [652, 84] width 14 height 14
click at [594, 85] on ng-md-icon ">Previous page" at bounding box center [600, 84] width 14 height 14
click at [995, 51] on ng-md-icon "getI18NText('BUTTONS.CLOSE_DIALOG')" at bounding box center [997, 54] width 14 height 14
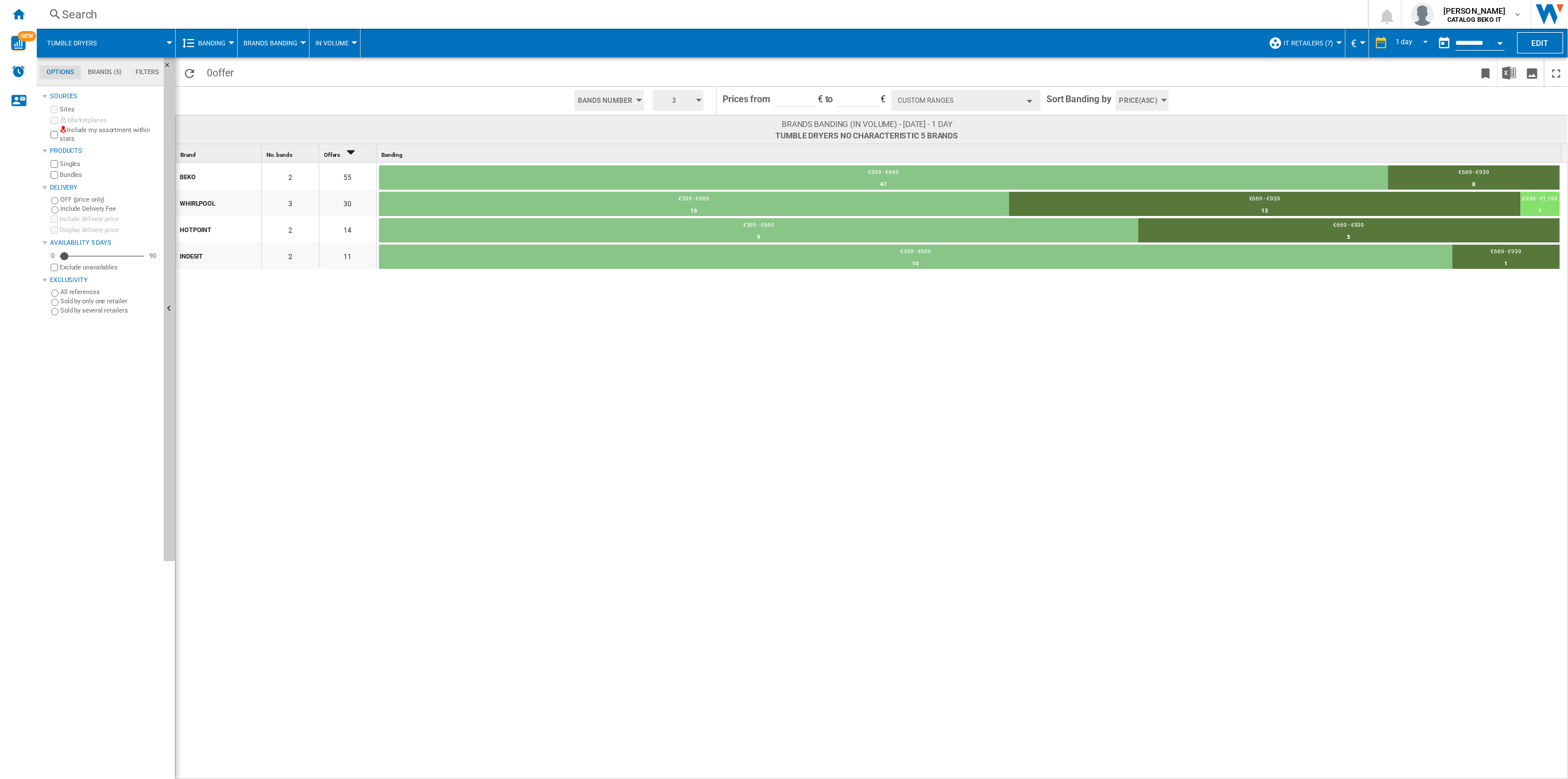
click at [903, 97] on button "Custom Ranges" at bounding box center [965, 101] width 150 height 20
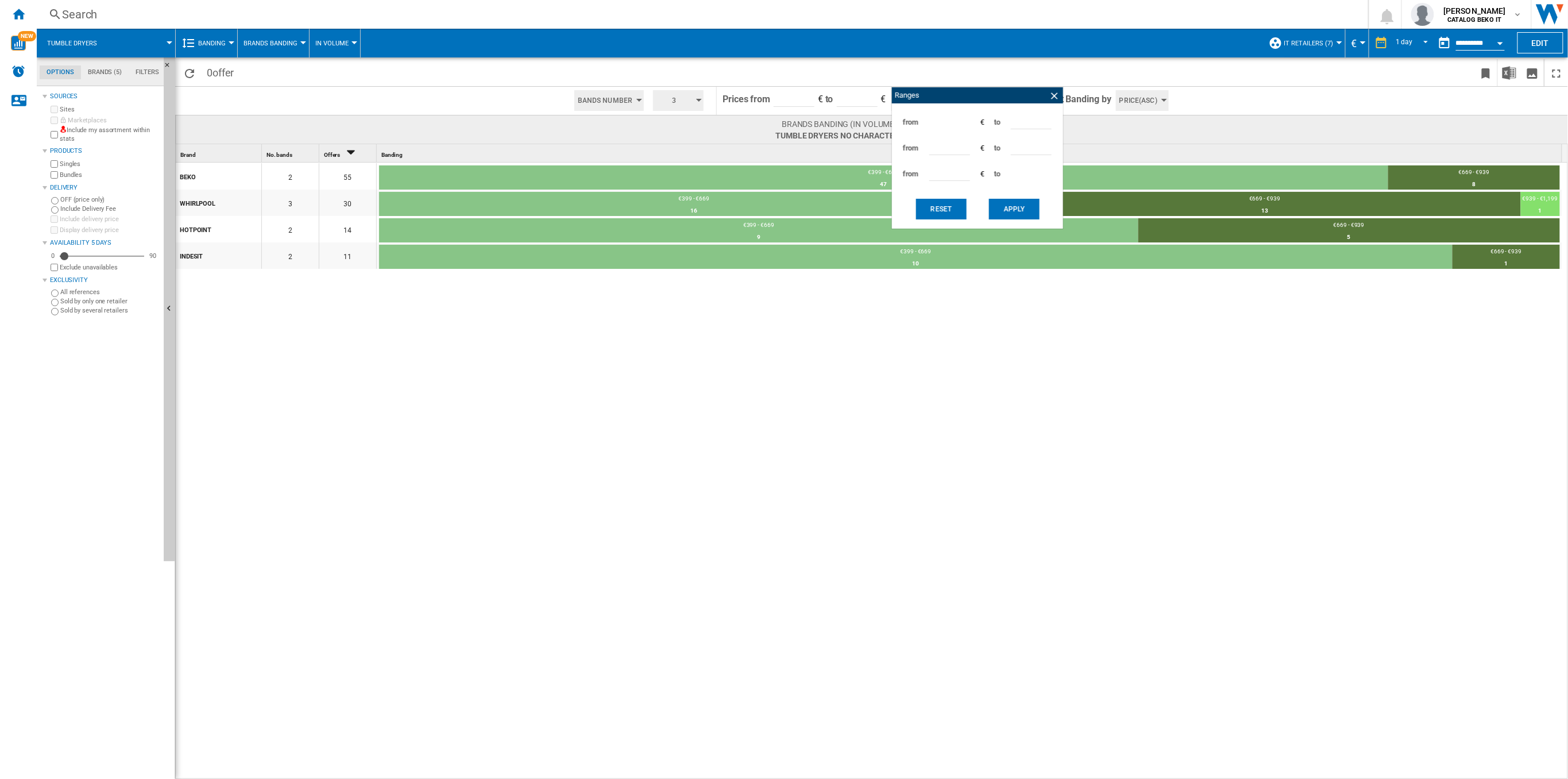
click at [775, 422] on div "BEKO 2 55 €399 - €669 47 85.45% €669 - €939 8 14.55% WHIRLPOOL 3 30 €399 - €669…" at bounding box center [872, 471] width 1393 height 617
click at [1051, 97] on ng-md-icon at bounding box center [1054, 96] width 12 height 12
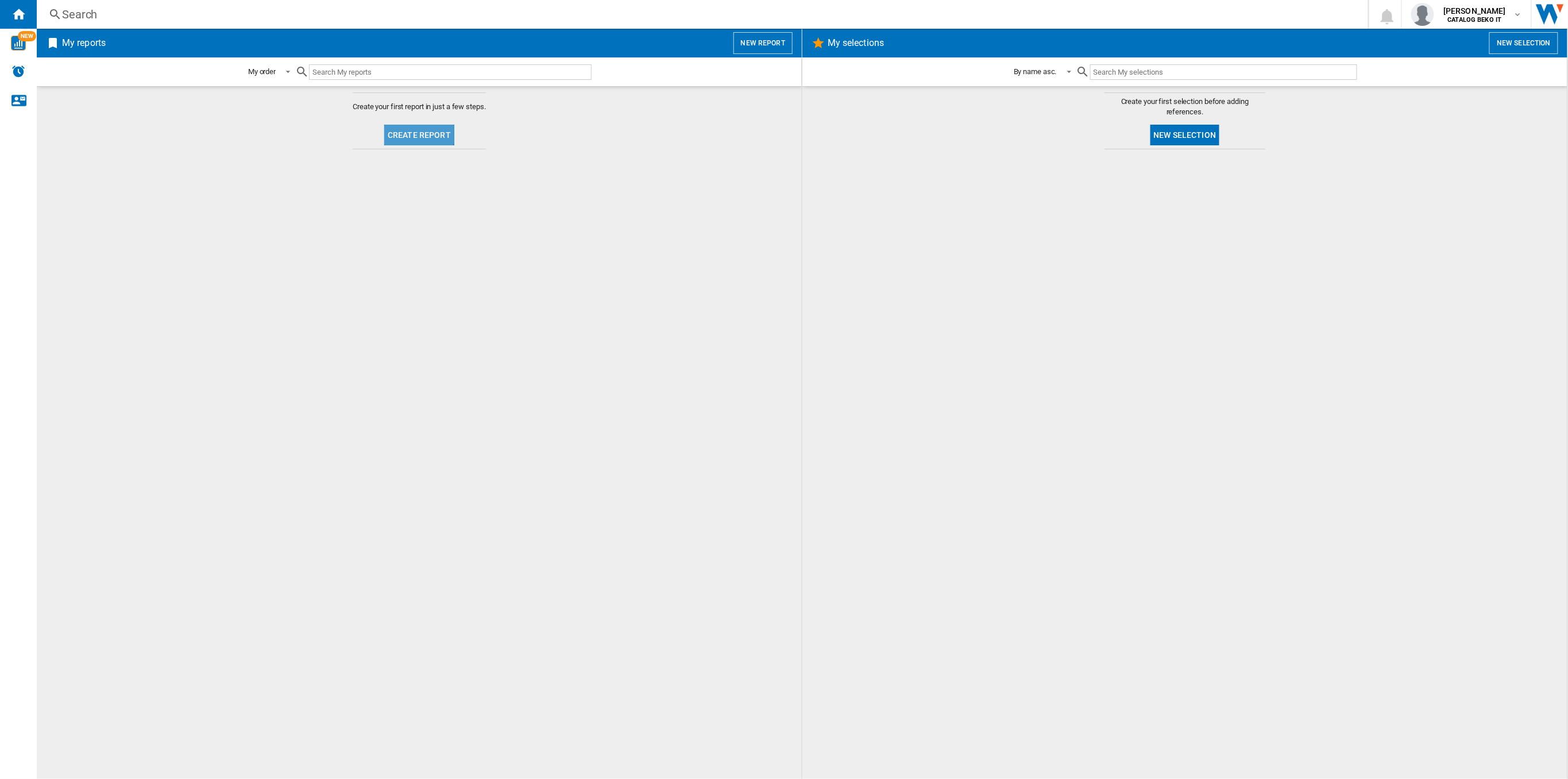
click at [407, 129] on button "Create report" at bounding box center [418, 134] width 70 height 20
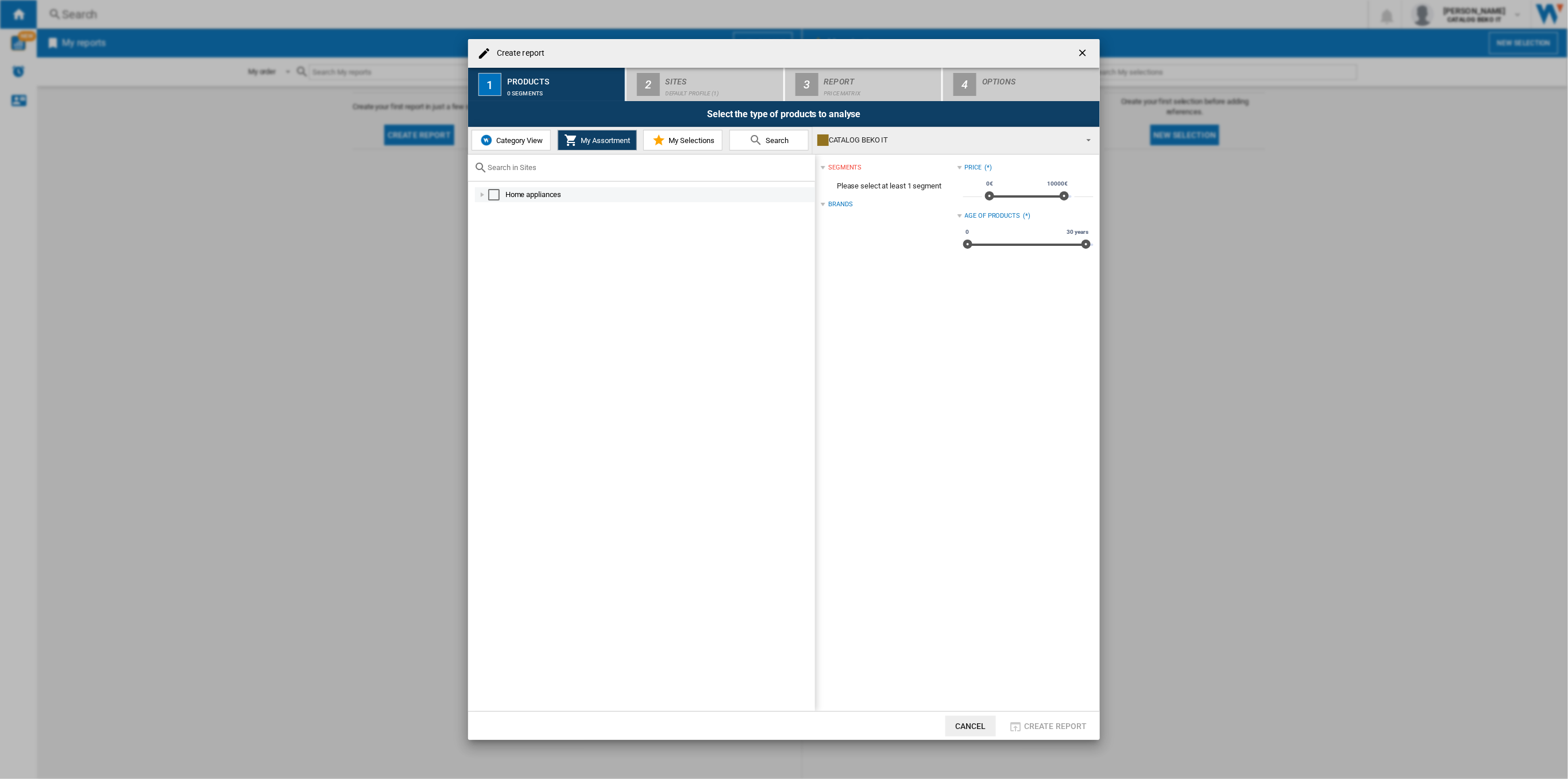
click at [478, 195] on div "Create report ..." at bounding box center [483, 195] width 12 height 12
click at [479, 138] on img "Create report ..." at bounding box center [486, 140] width 14 height 14
click at [469, 191] on div "Home appliances" at bounding box center [642, 195] width 346 height 15
click at [472, 194] on div "Create report ..." at bounding box center [477, 195] width 12 height 12
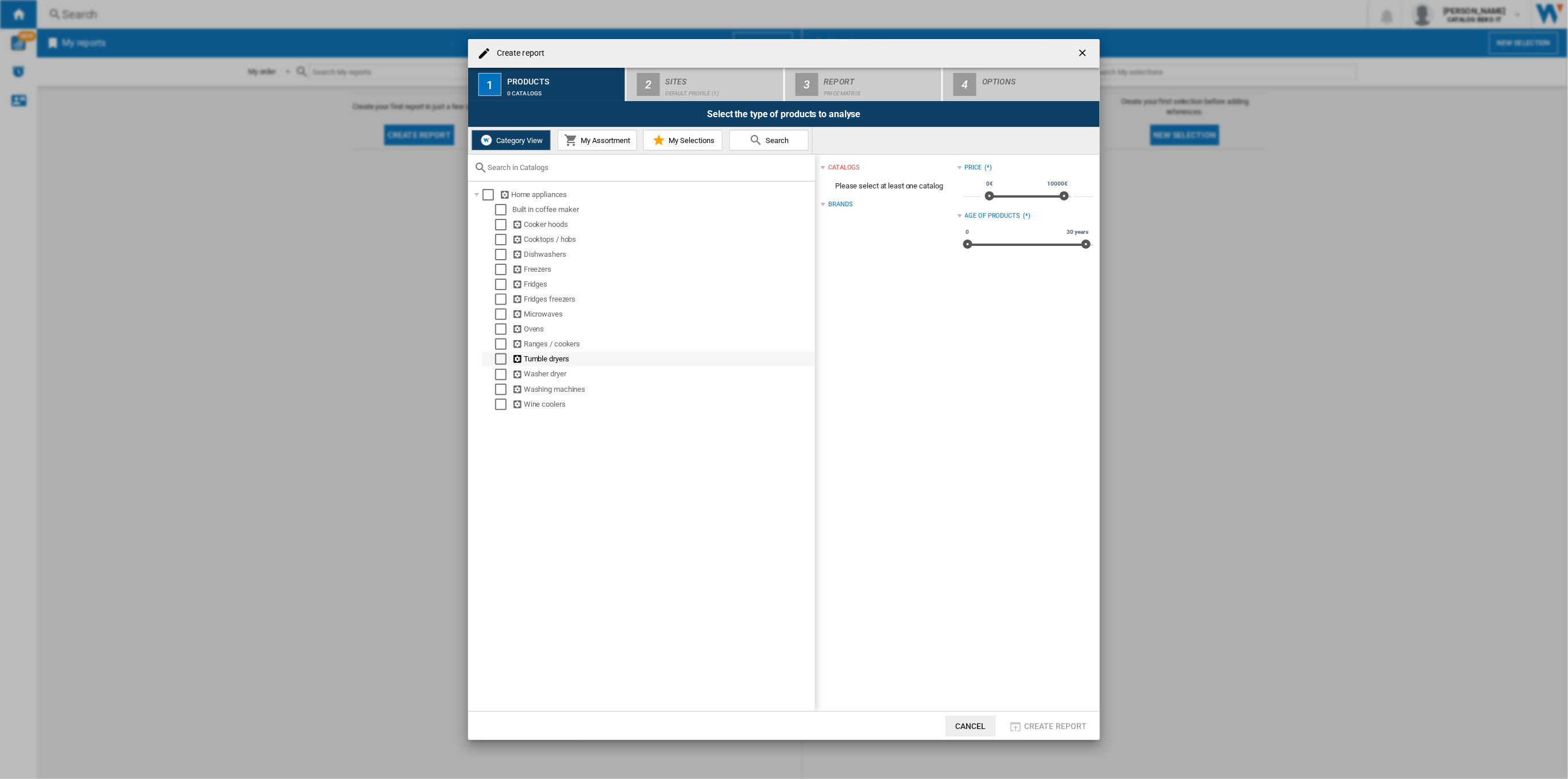
click at [526, 354] on div "Tumble dryers" at bounding box center [663, 359] width 301 height 12
click at [498, 363] on div "Select" at bounding box center [501, 359] width 12 height 12
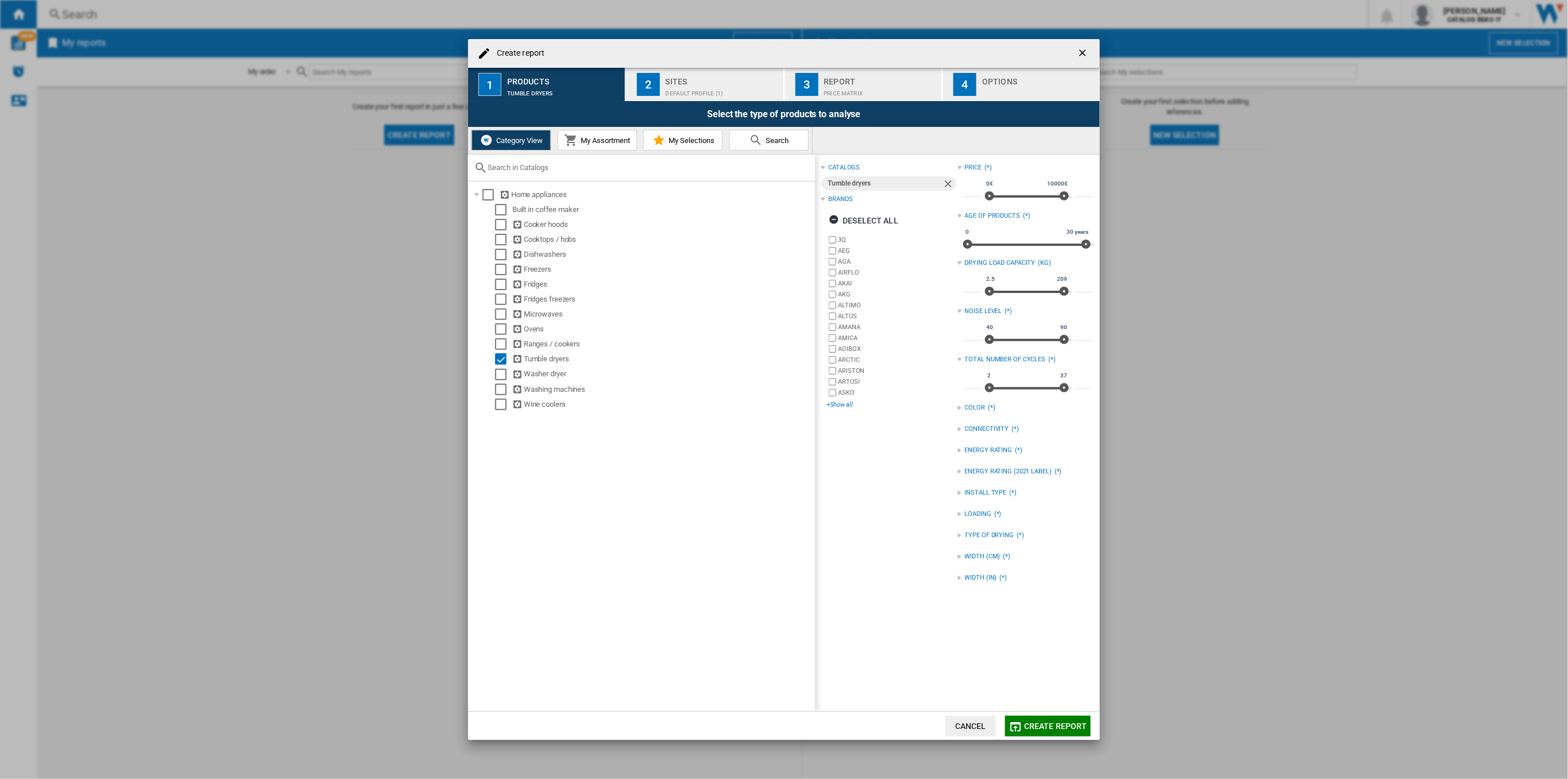
click at [835, 403] on div "+Show all" at bounding box center [892, 405] width 130 height 8
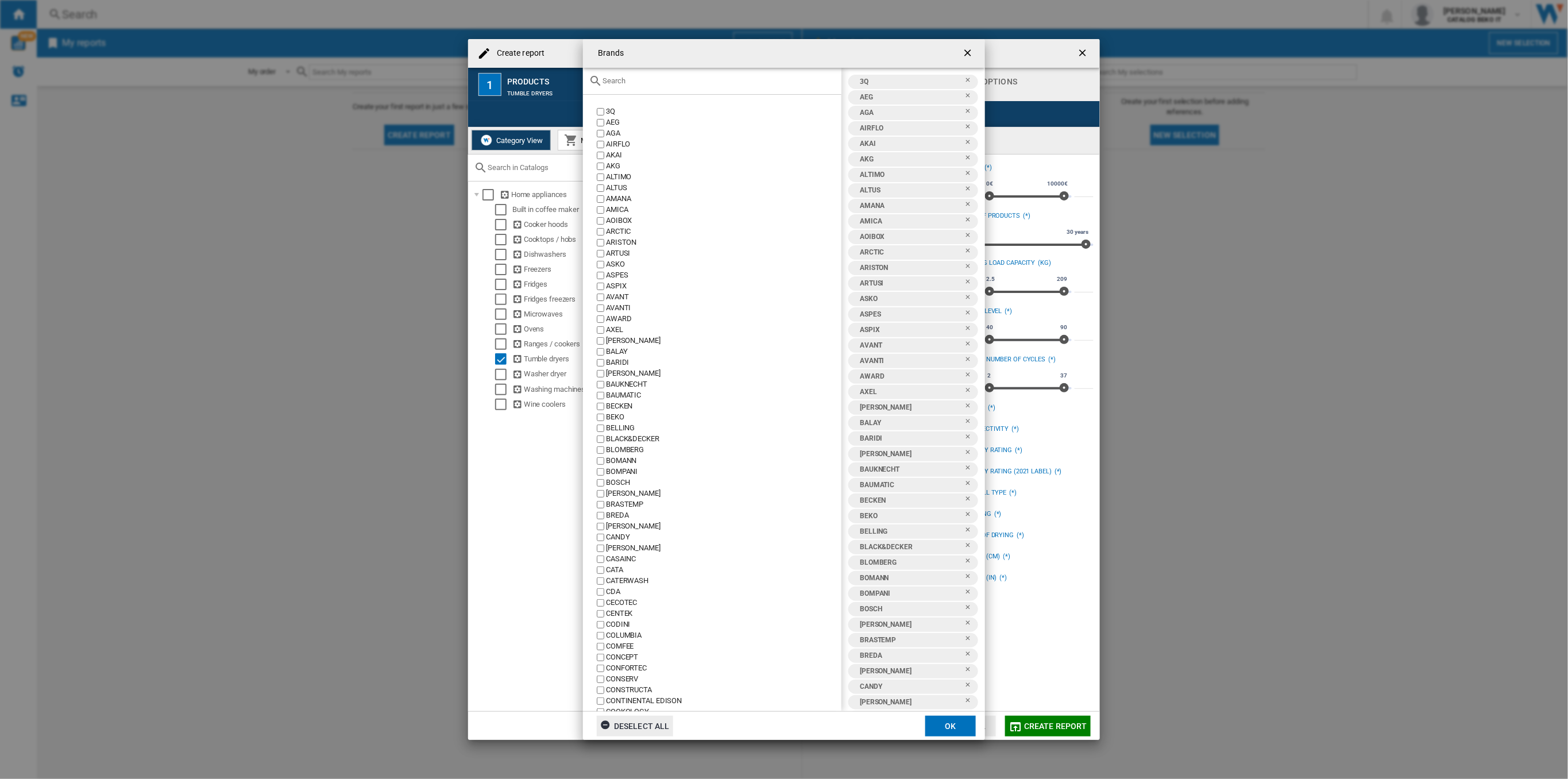
click at [649, 721] on div "Deselect all" at bounding box center [635, 726] width 69 height 20
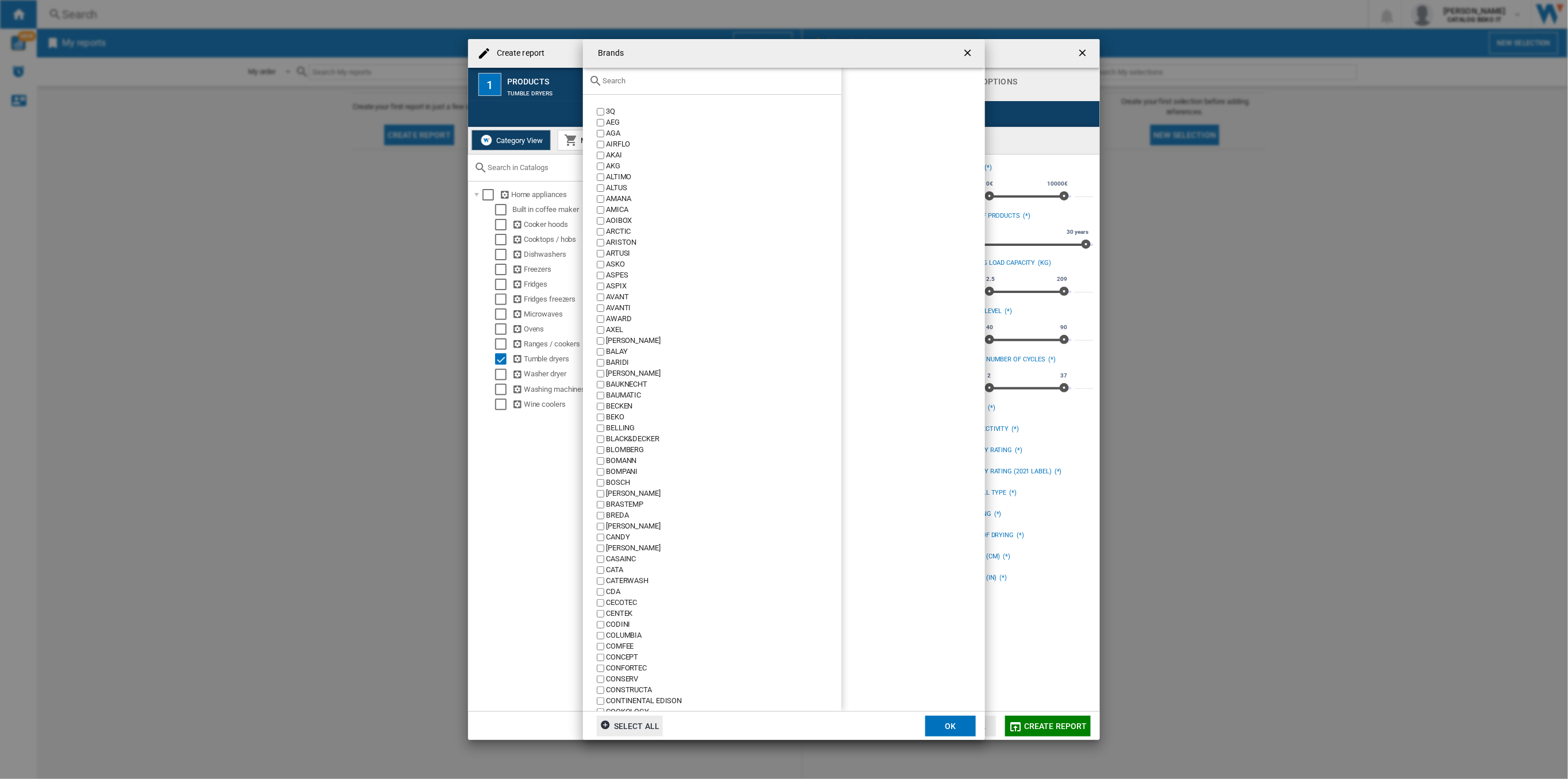
click at [632, 84] on input "Brands 3Q ..." at bounding box center [719, 80] width 233 height 8
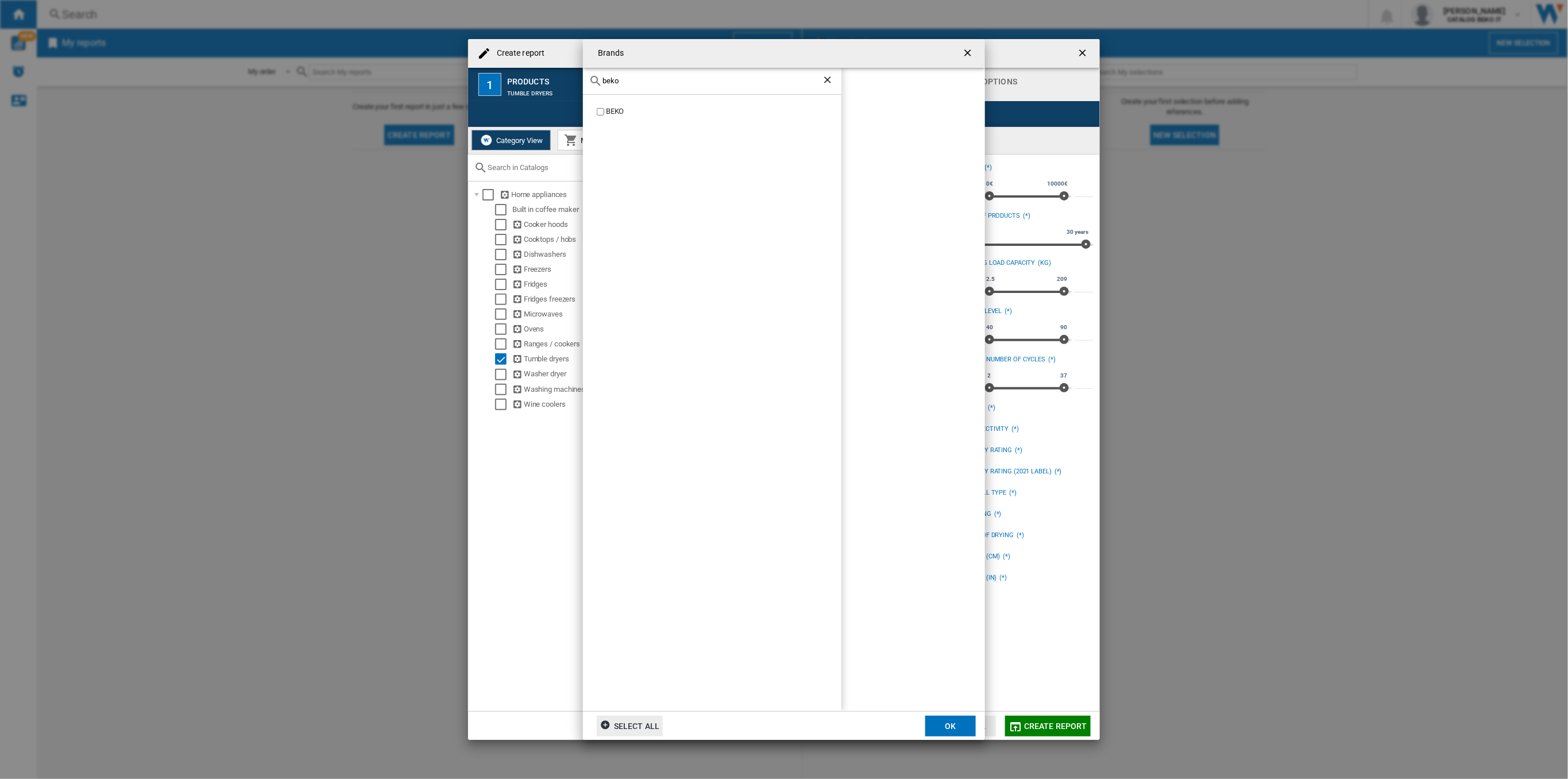
click at [604, 111] on label "BEKO" at bounding box center [718, 112] width 247 height 11
drag, startPoint x: 626, startPoint y: 85, endPoint x: 609, endPoint y: 82, distance: 17.3
click at [609, 82] on div "beko" at bounding box center [713, 81] width 259 height 27
drag, startPoint x: 621, startPoint y: 82, endPoint x: 588, endPoint y: 80, distance: 33.1
click at [588, 80] on div "beko" at bounding box center [713, 81] width 259 height 27
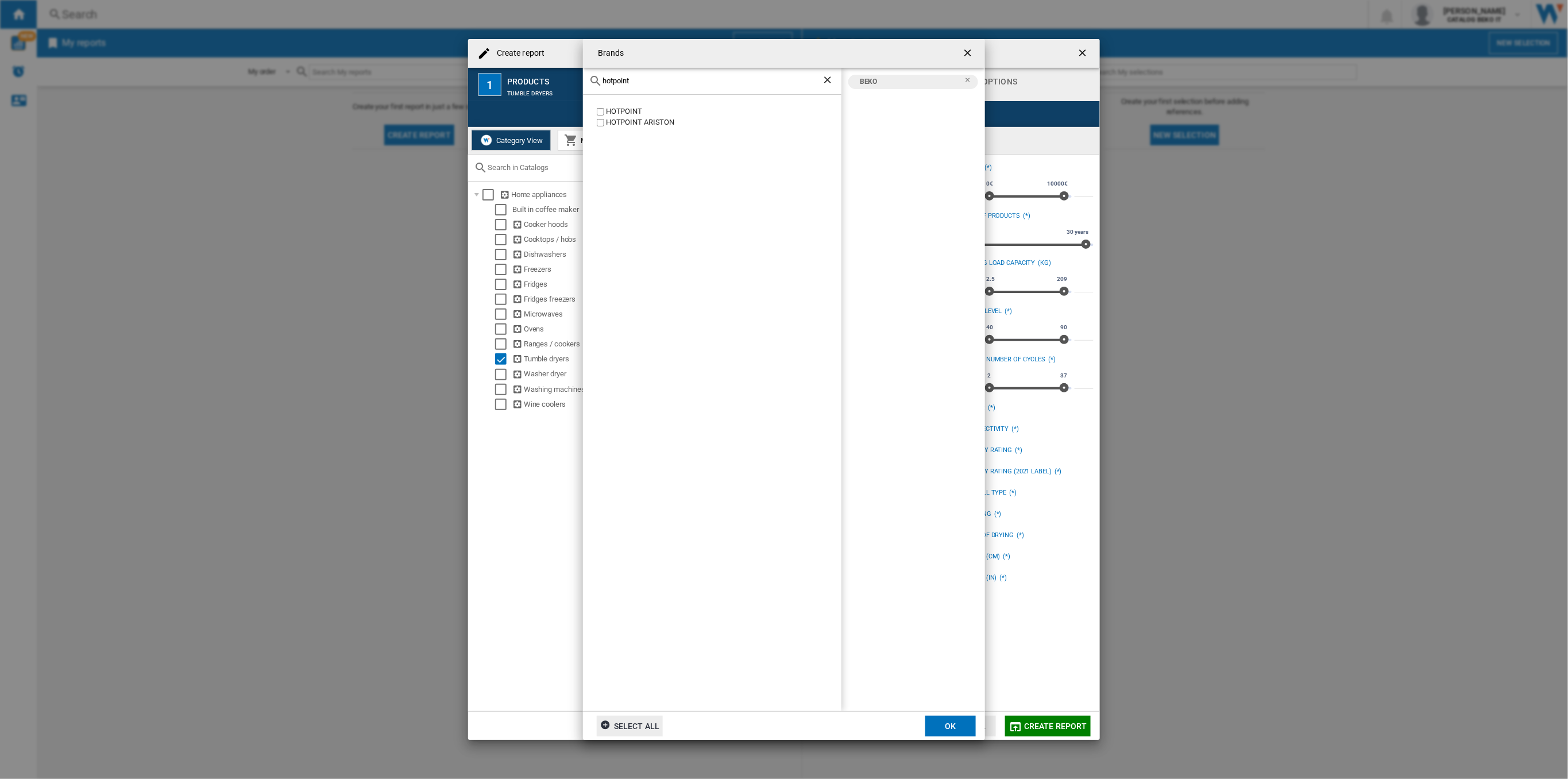
click at [604, 107] on label "HOTPOINT" at bounding box center [718, 112] width 247 height 11
drag, startPoint x: 636, startPoint y: 80, endPoint x: 554, endPoint y: 85, distance: 82.2
click at [554, 85] on div "Brands hotpoint HOTPOINT HOTPOINT ARISTON BEKO HOTPOINT HOTPOINT ARISTON Select…" at bounding box center [784, 389] width 1568 height 779
type input "whirl"
click at [951, 726] on button "OK" at bounding box center [950, 726] width 51 height 20
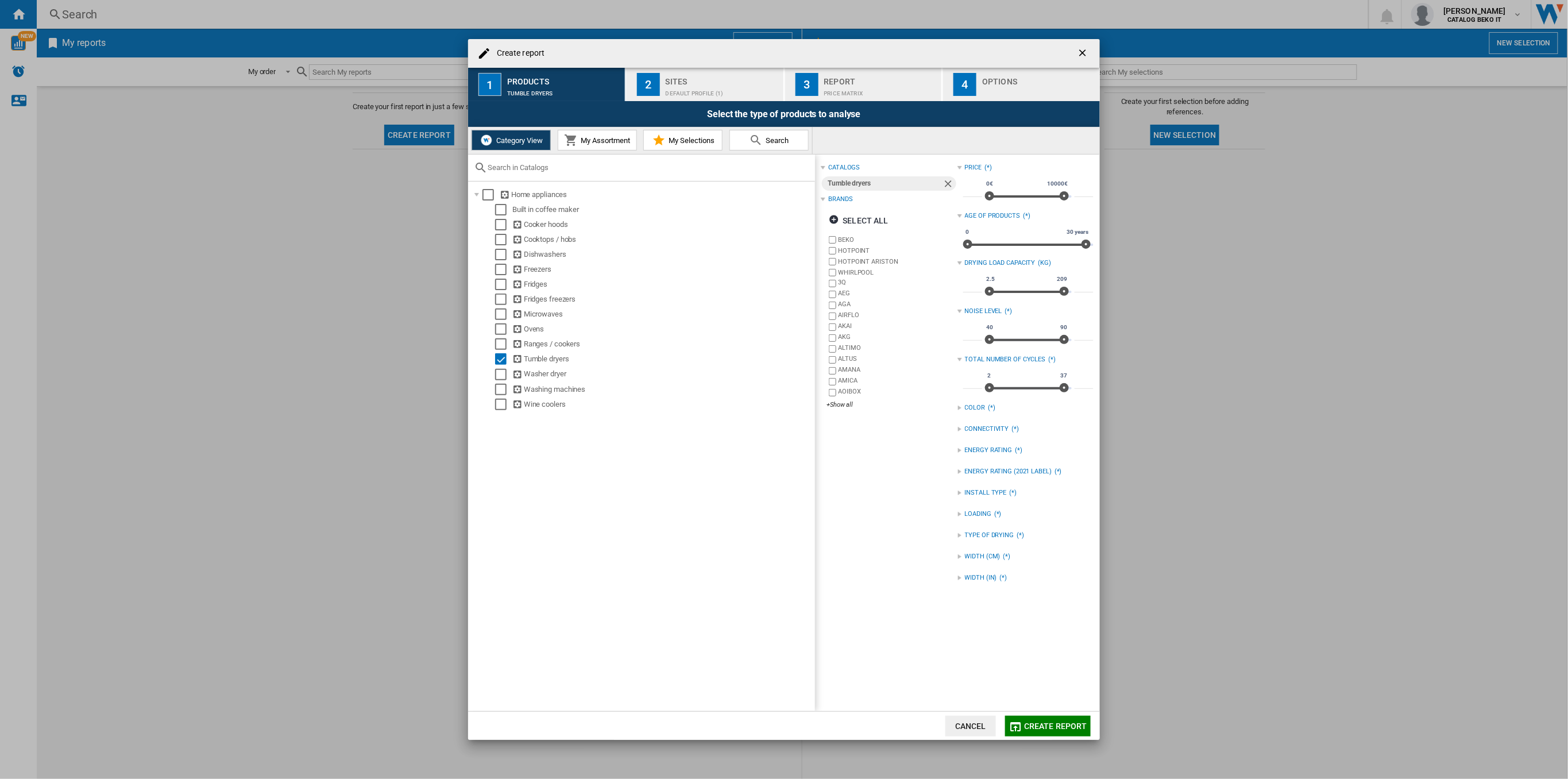
click at [712, 91] on div "Default profile (1)" at bounding box center [722, 91] width 113 height 12
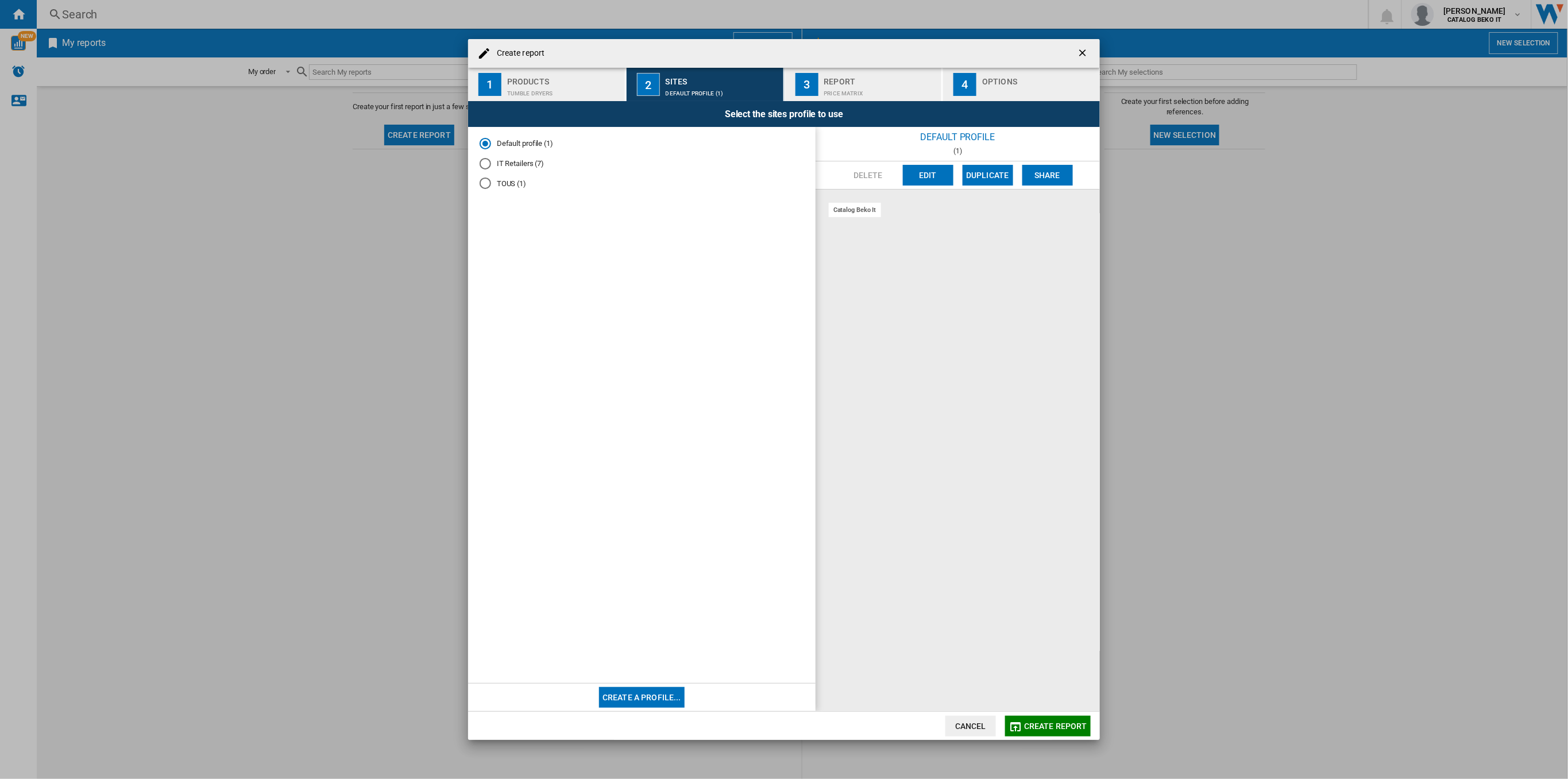
click at [509, 167] on md-radio-button "IT Retailers (7)" at bounding box center [642, 163] width 325 height 11
click at [806, 92] on div "3" at bounding box center [806, 84] width 23 height 23
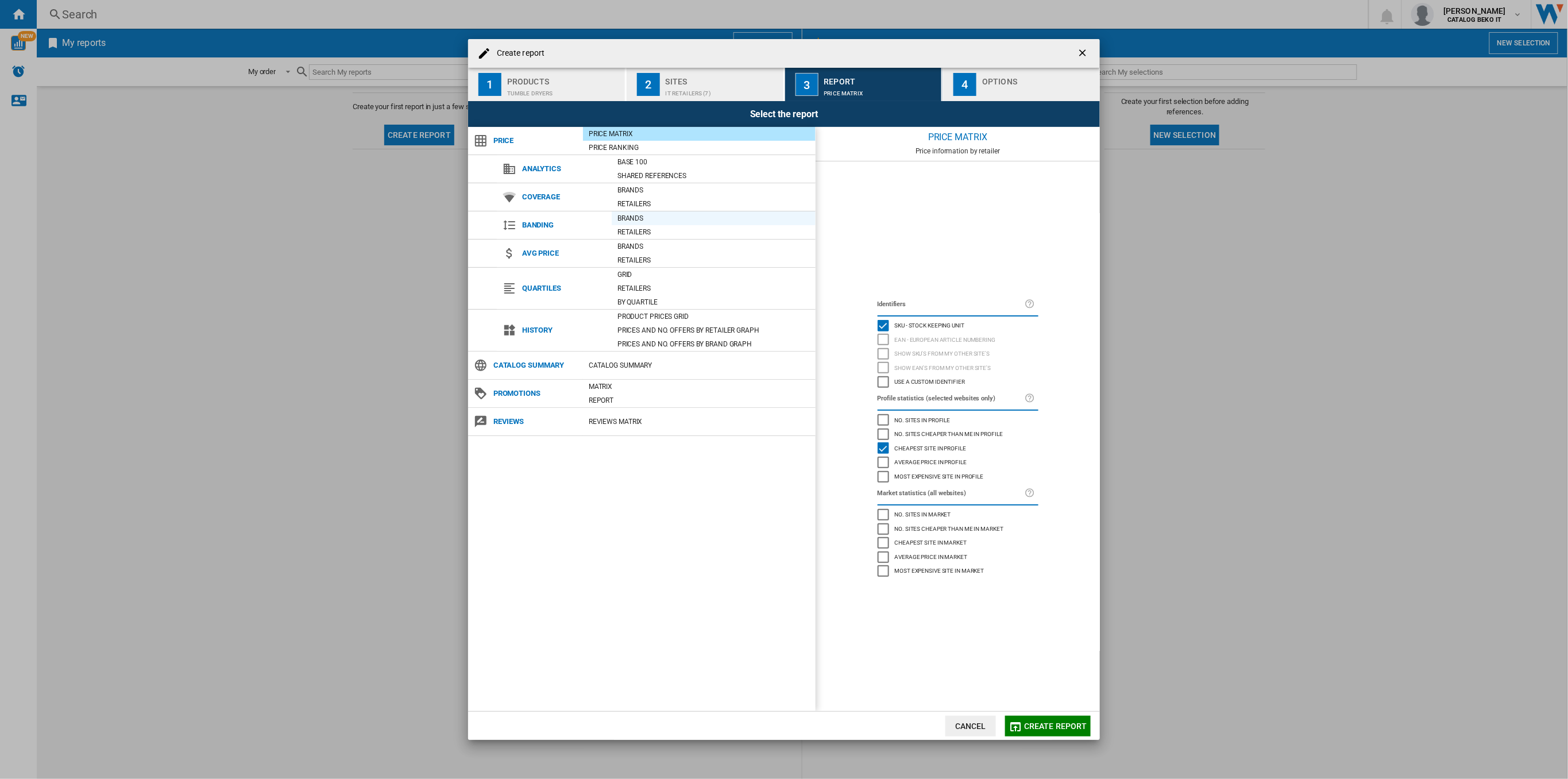
click at [647, 217] on div "Brands" at bounding box center [713, 218] width 204 height 12
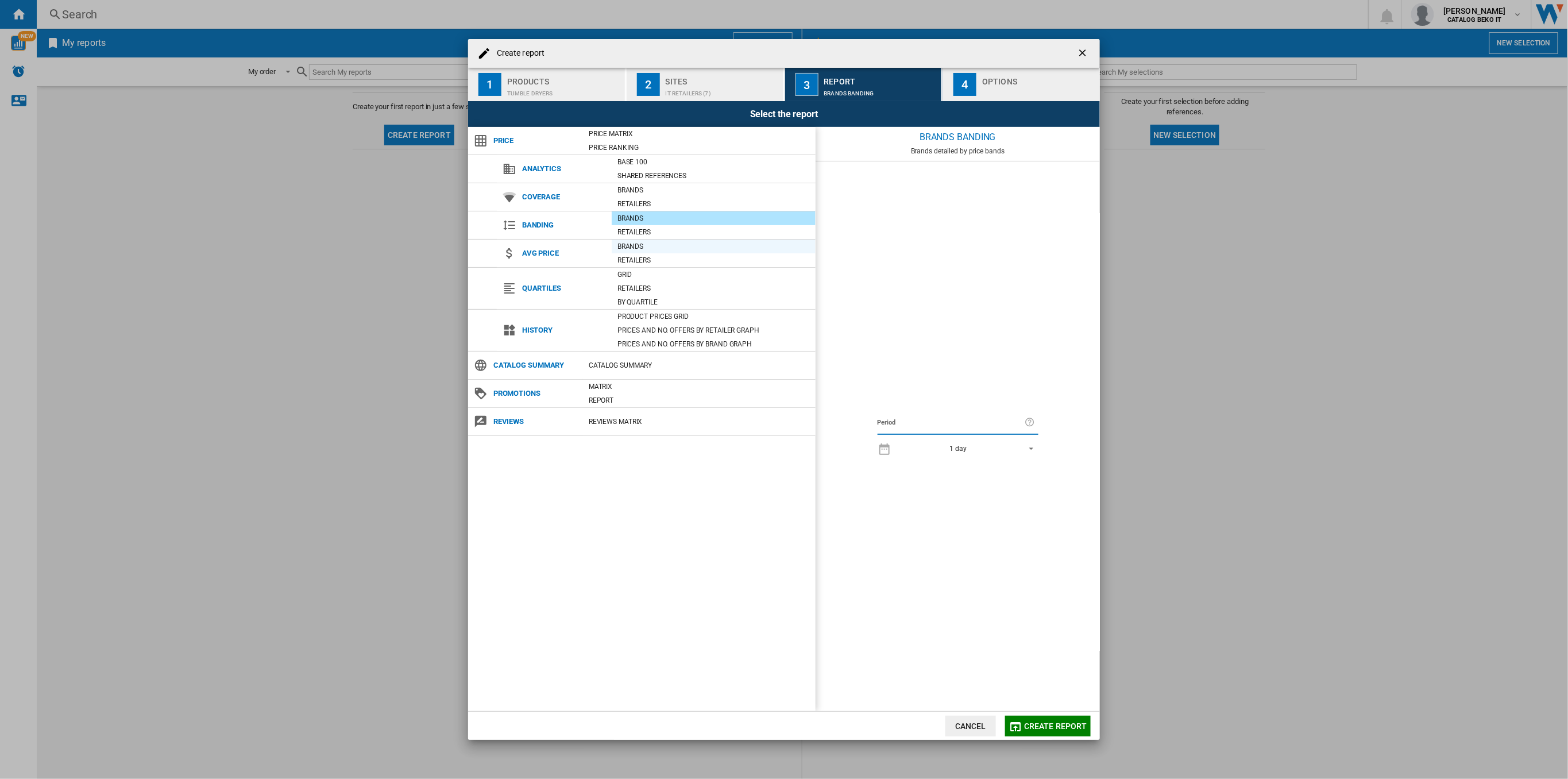
click at [654, 239] on div "Brands" at bounding box center [713, 246] width 204 height 14
click at [658, 212] on div "Brands" at bounding box center [713, 218] width 204 height 12
click at [986, 89] on div "Create report ..." at bounding box center [1039, 91] width 113 height 12
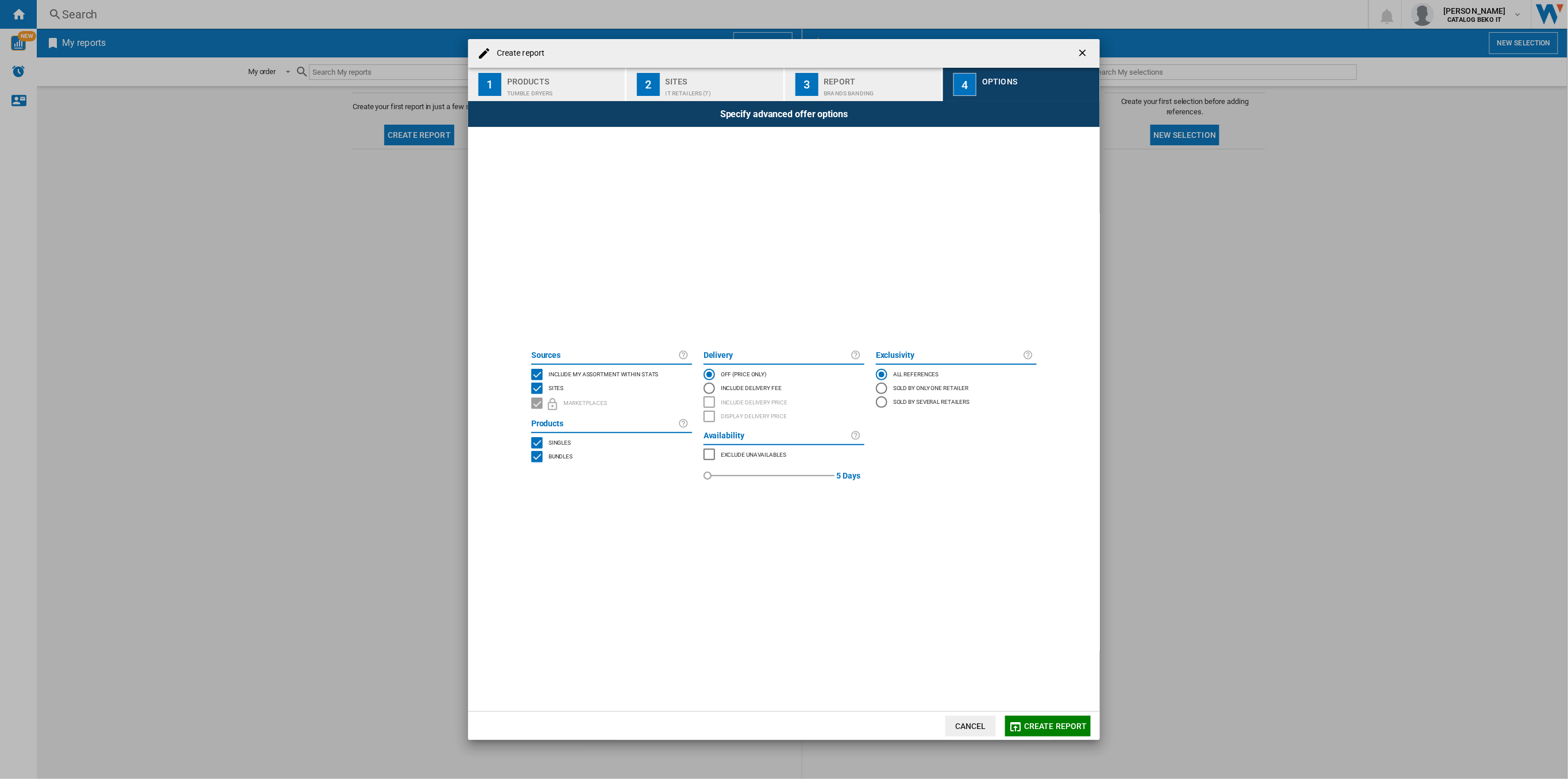
click at [614, 375] on span "Include my assortment within stats" at bounding box center [604, 374] width 110 height 8
click at [1031, 728] on span "Create report" at bounding box center [1055, 726] width 63 height 9
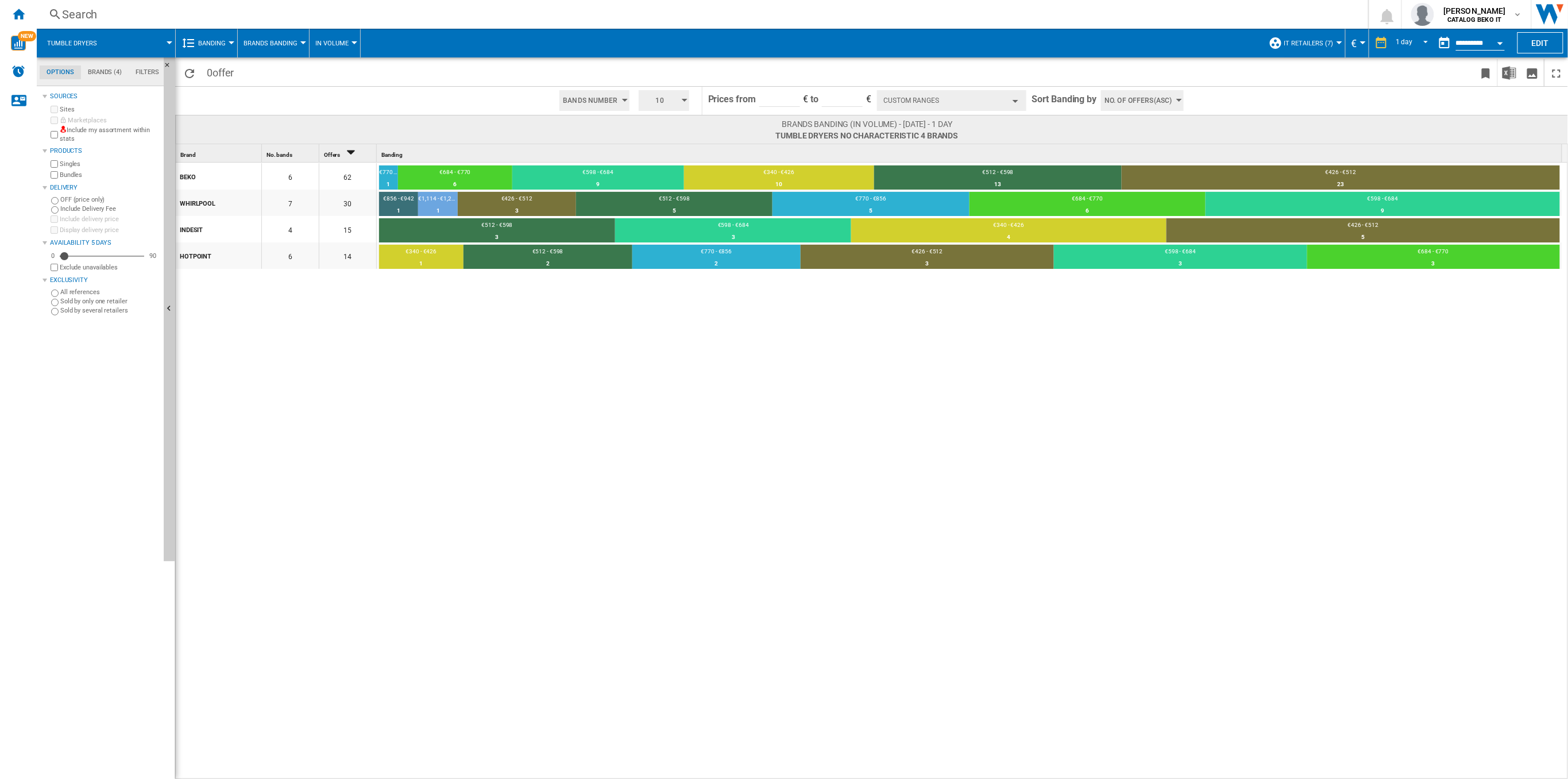
click at [658, 87] on div "10" at bounding box center [664, 101] width 60 height 28
click at [658, 100] on md-backdrop at bounding box center [784, 389] width 1568 height 779
click at [664, 101] on span "10" at bounding box center [660, 101] width 36 height 20
click at [669, 124] on button "3" at bounding box center [665, 122] width 55 height 12
click at [835, 107] on input "*" at bounding box center [842, 98] width 41 height 17
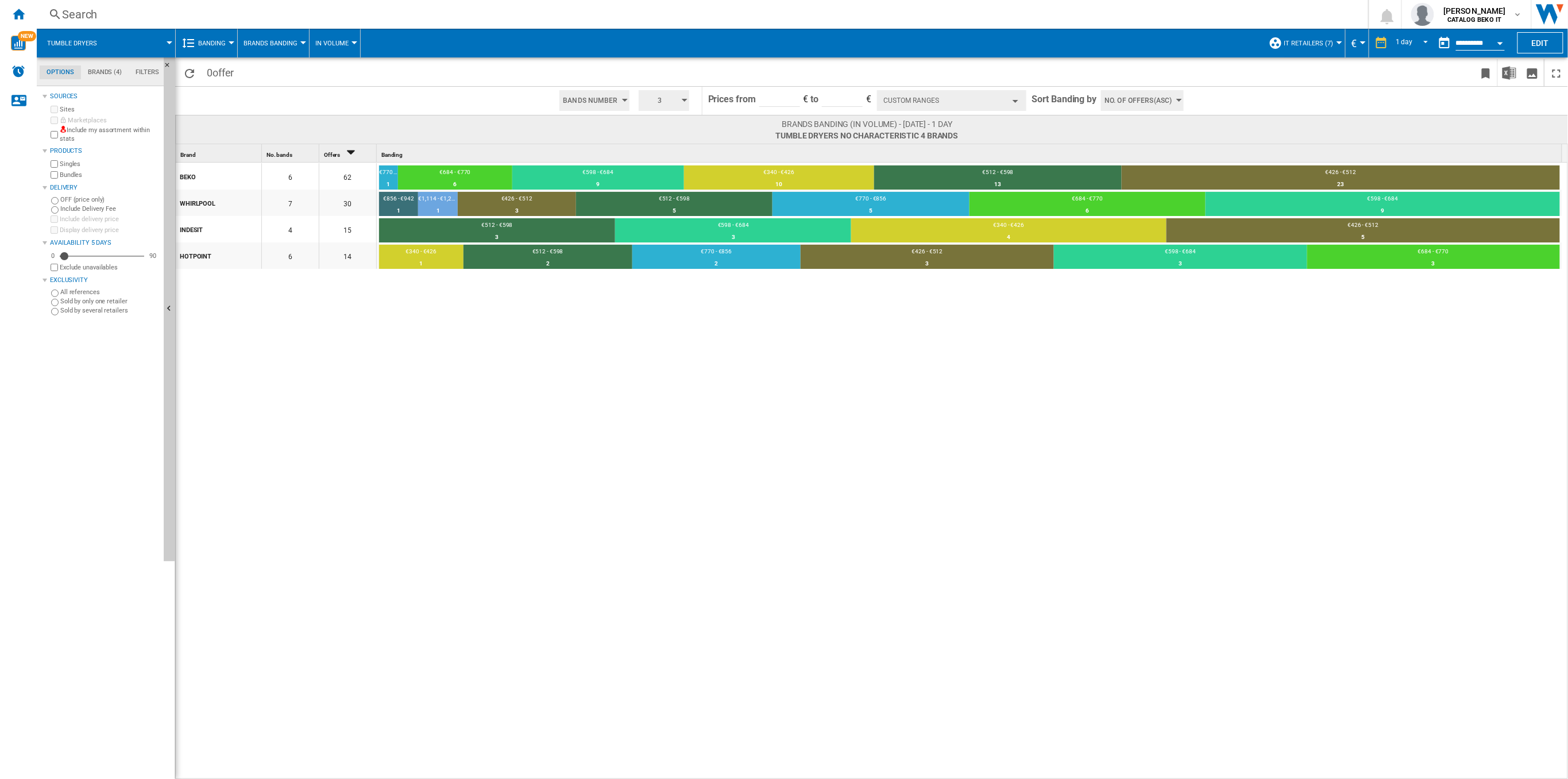
click at [746, 94] on span "Prices from" at bounding box center [732, 99] width 47 height 11
drag, startPoint x: 757, startPoint y: 96, endPoint x: 785, endPoint y: 96, distance: 28.0
click at [758, 96] on md-input-container "*" at bounding box center [779, 100] width 43 height 26
drag, startPoint x: 791, startPoint y: 96, endPoint x: 782, endPoint y: 101, distance: 10.3
click at [790, 97] on input "*" at bounding box center [779, 98] width 41 height 17
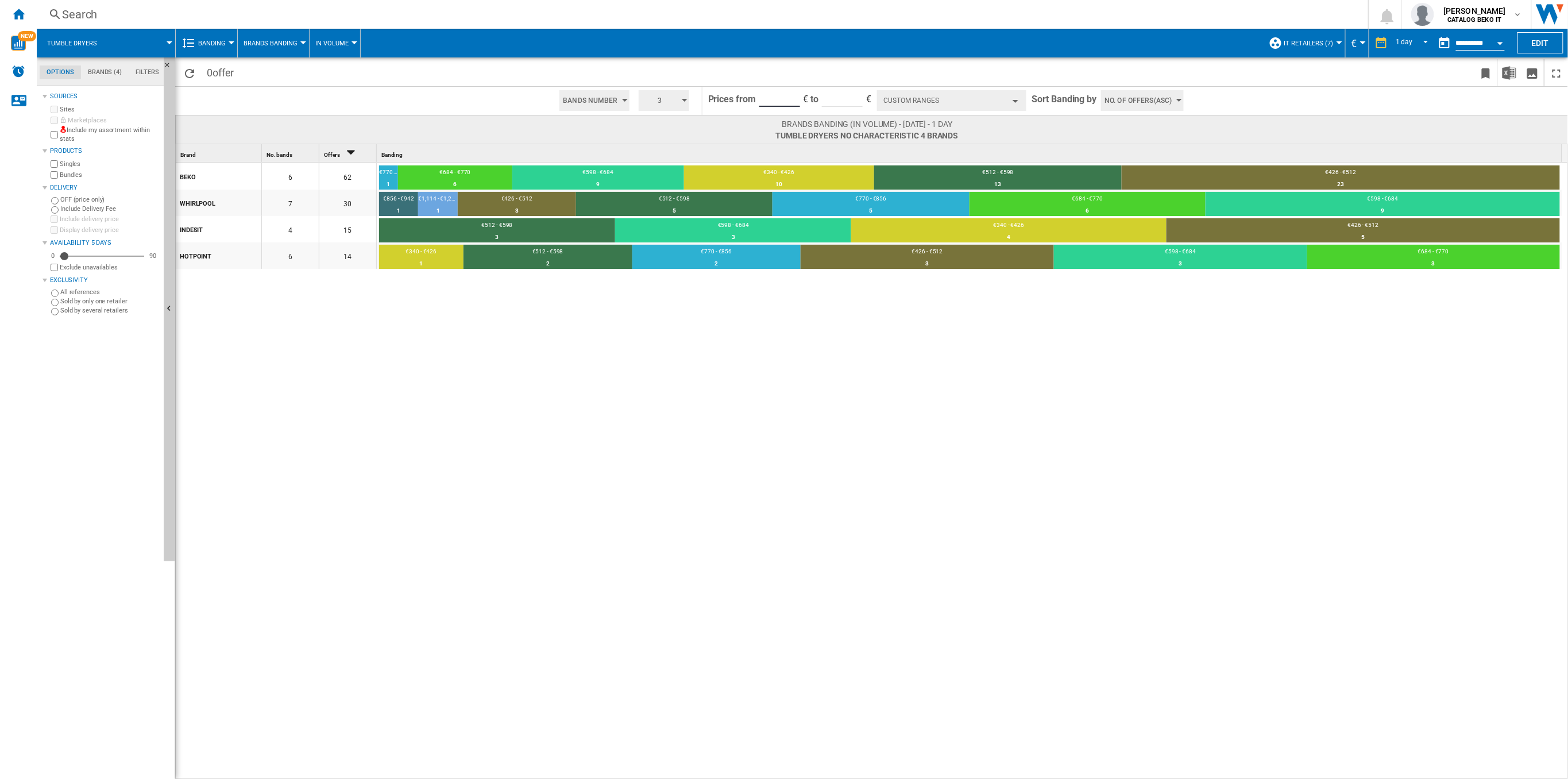
click at [782, 101] on input "*" at bounding box center [779, 98] width 41 height 17
type input "***"
click at [845, 100] on input "*" at bounding box center [842, 98] width 41 height 17
type input "****"
click at [664, 94] on span "3" at bounding box center [660, 101] width 36 height 20
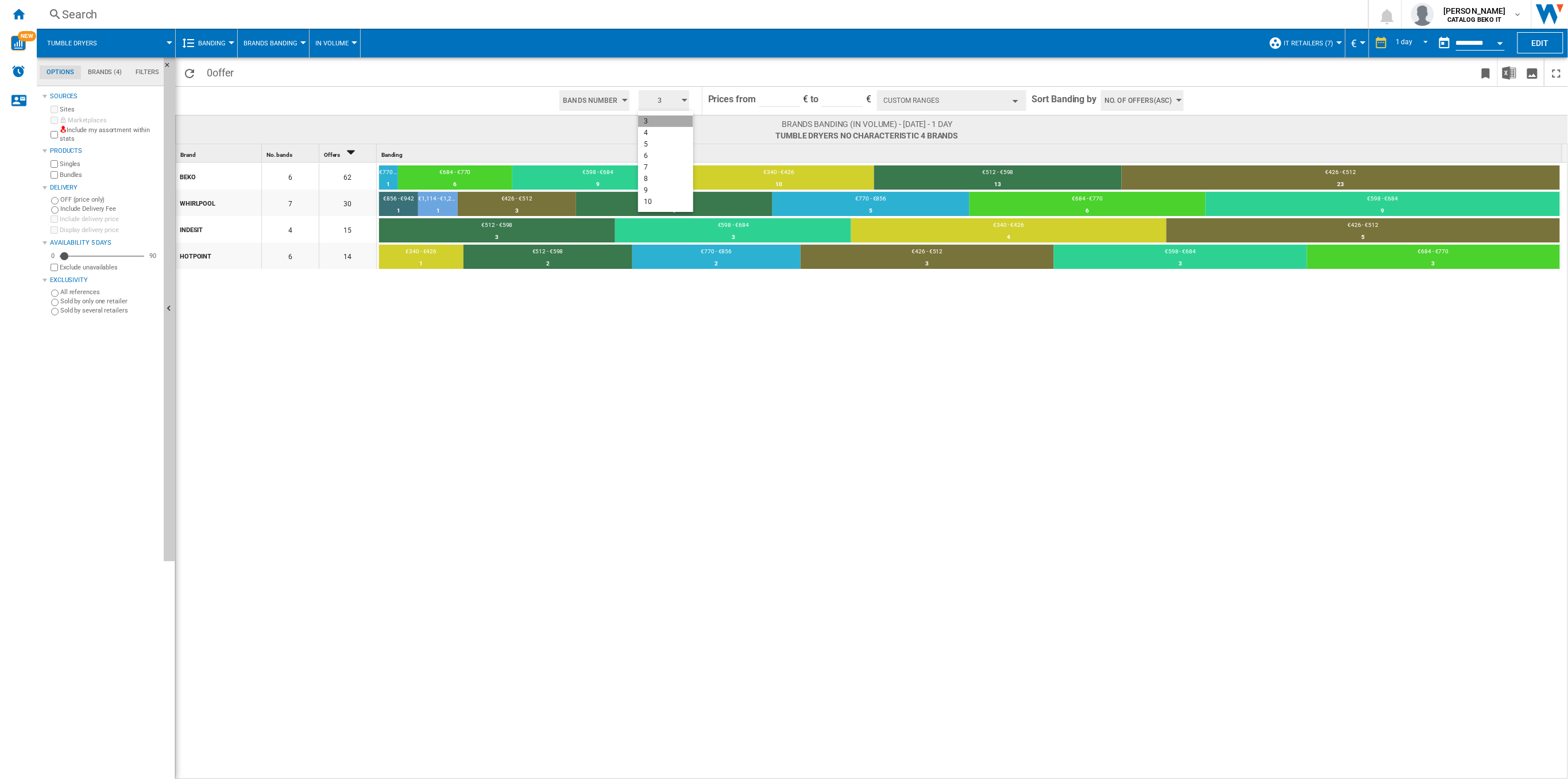
click at [656, 121] on button "3" at bounding box center [665, 122] width 55 height 12
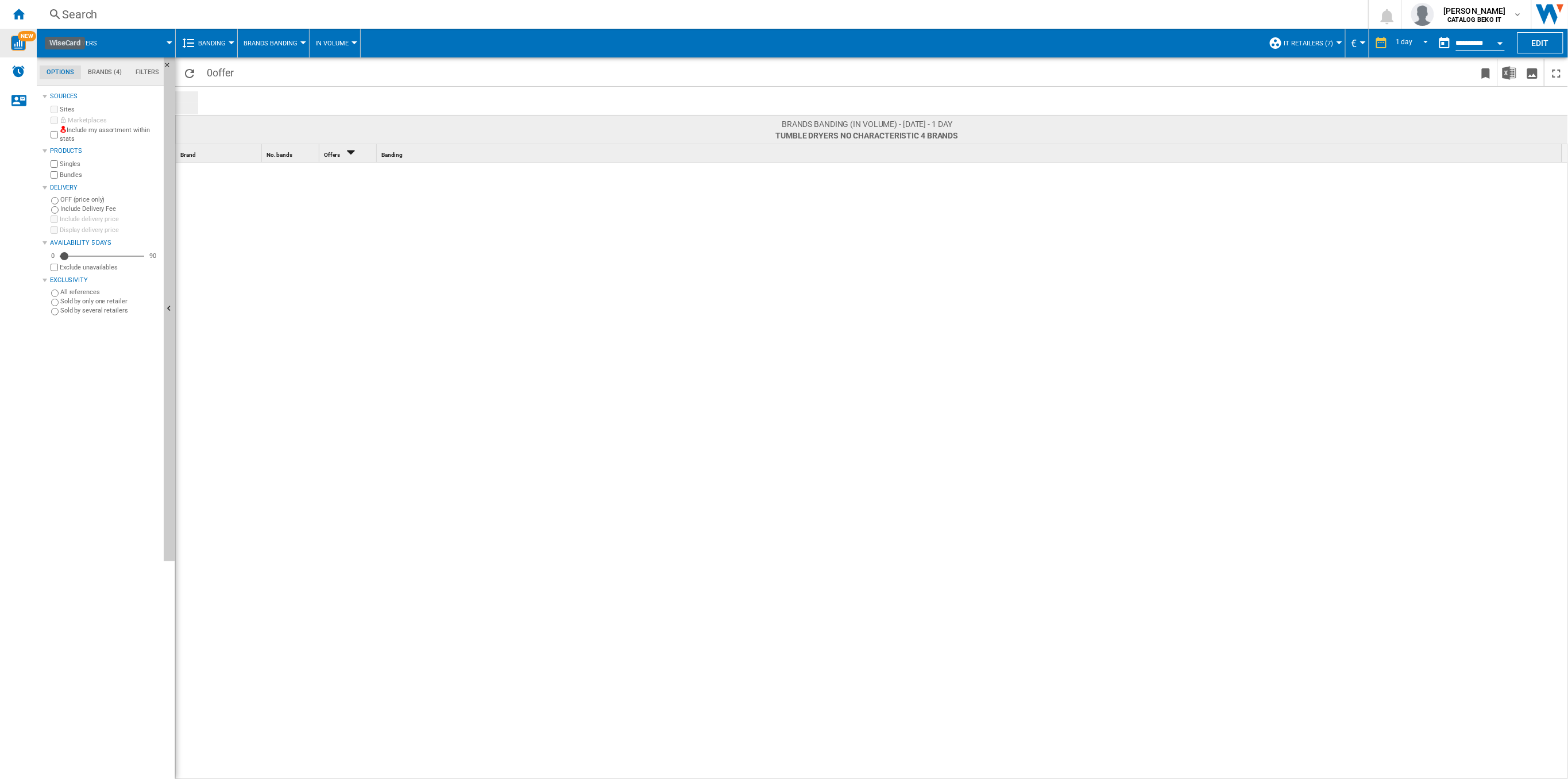
click at [23, 33] on span "NEW" at bounding box center [27, 36] width 19 height 10
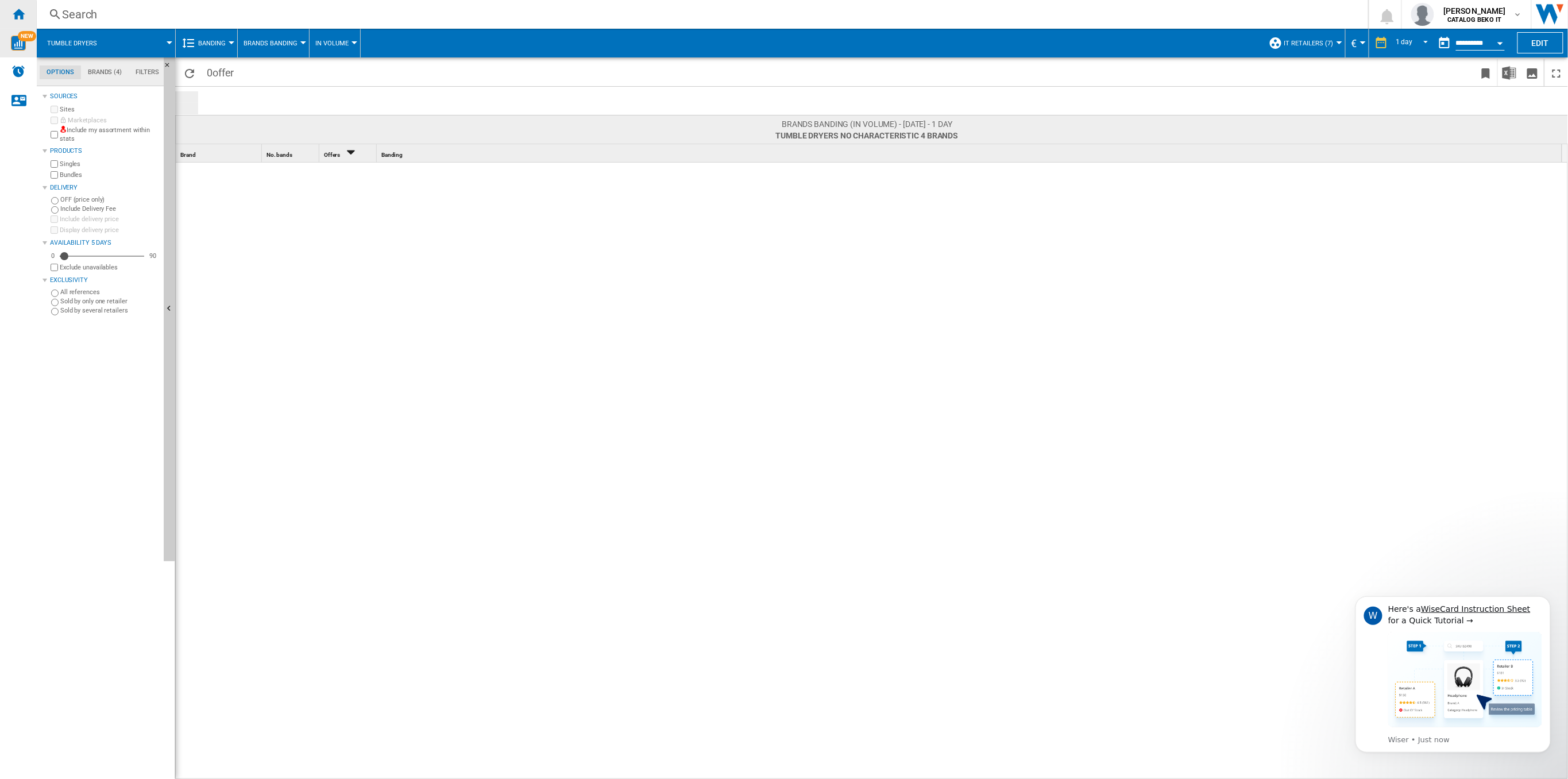
click at [17, 13] on ng-md-icon "Home" at bounding box center [19, 14] width 14 height 14
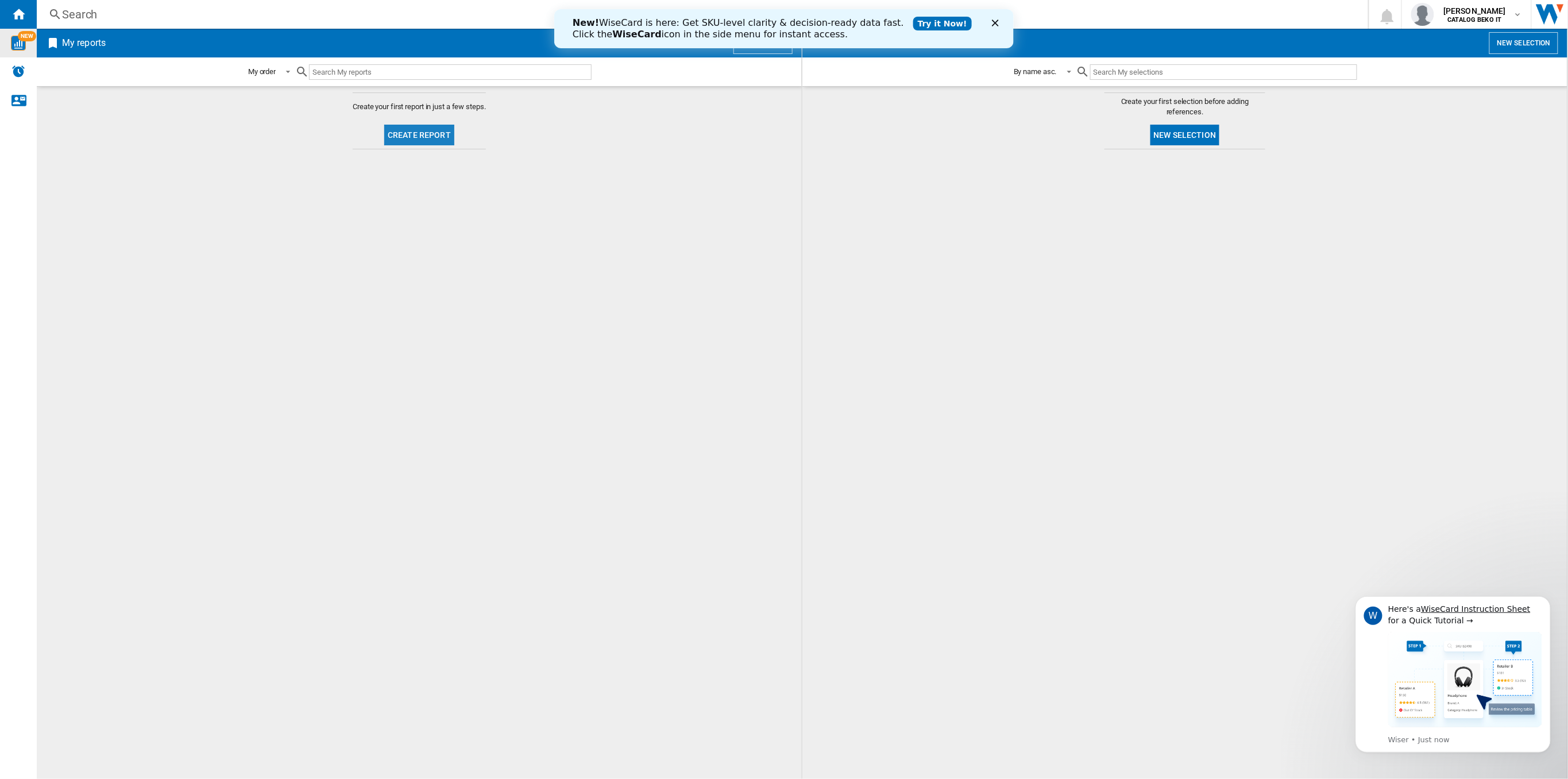
click at [417, 140] on button "Create report" at bounding box center [418, 134] width 70 height 20
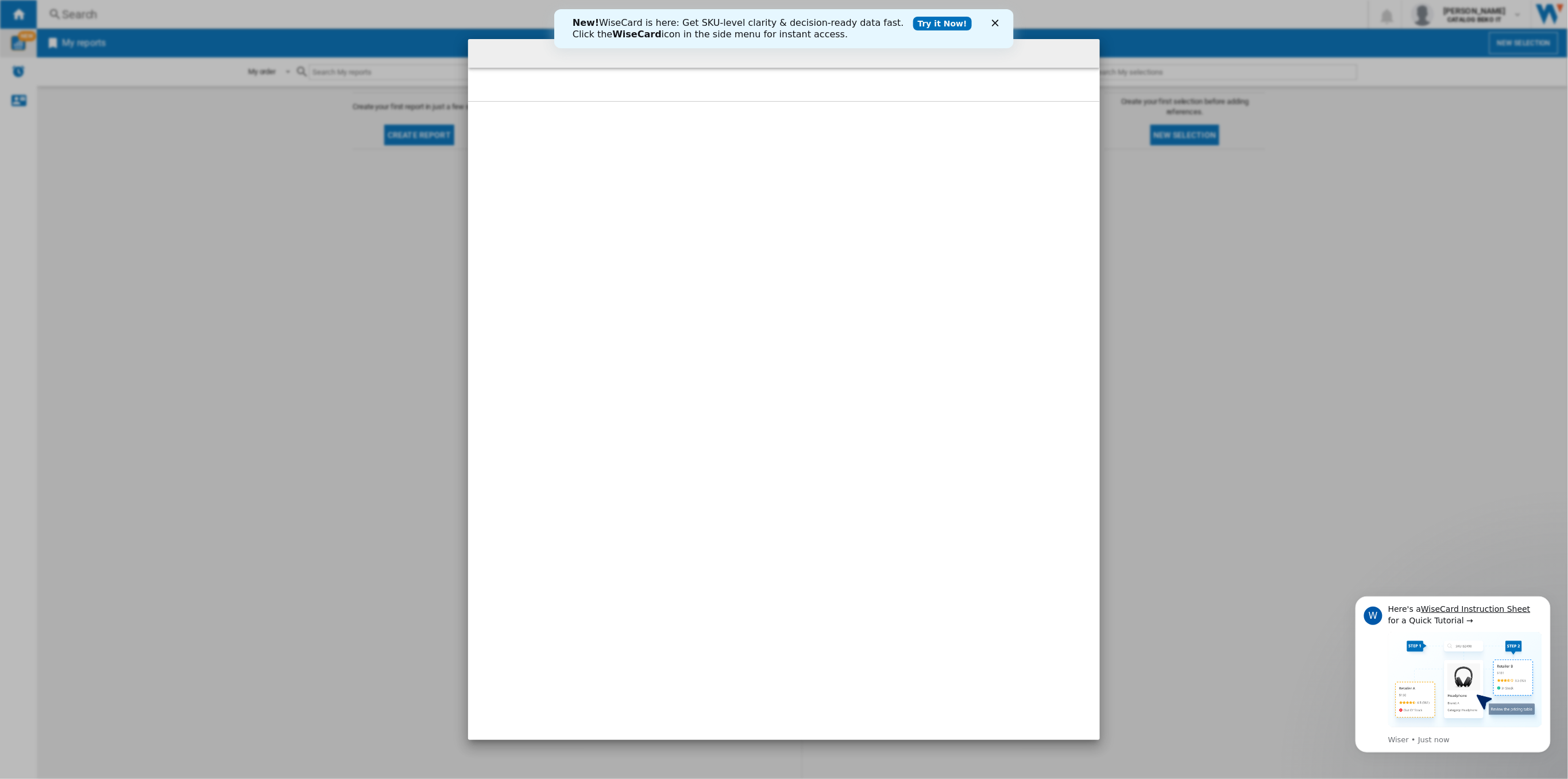
click at [997, 19] on polygon "Close" at bounding box center [995, 23] width 7 height 7
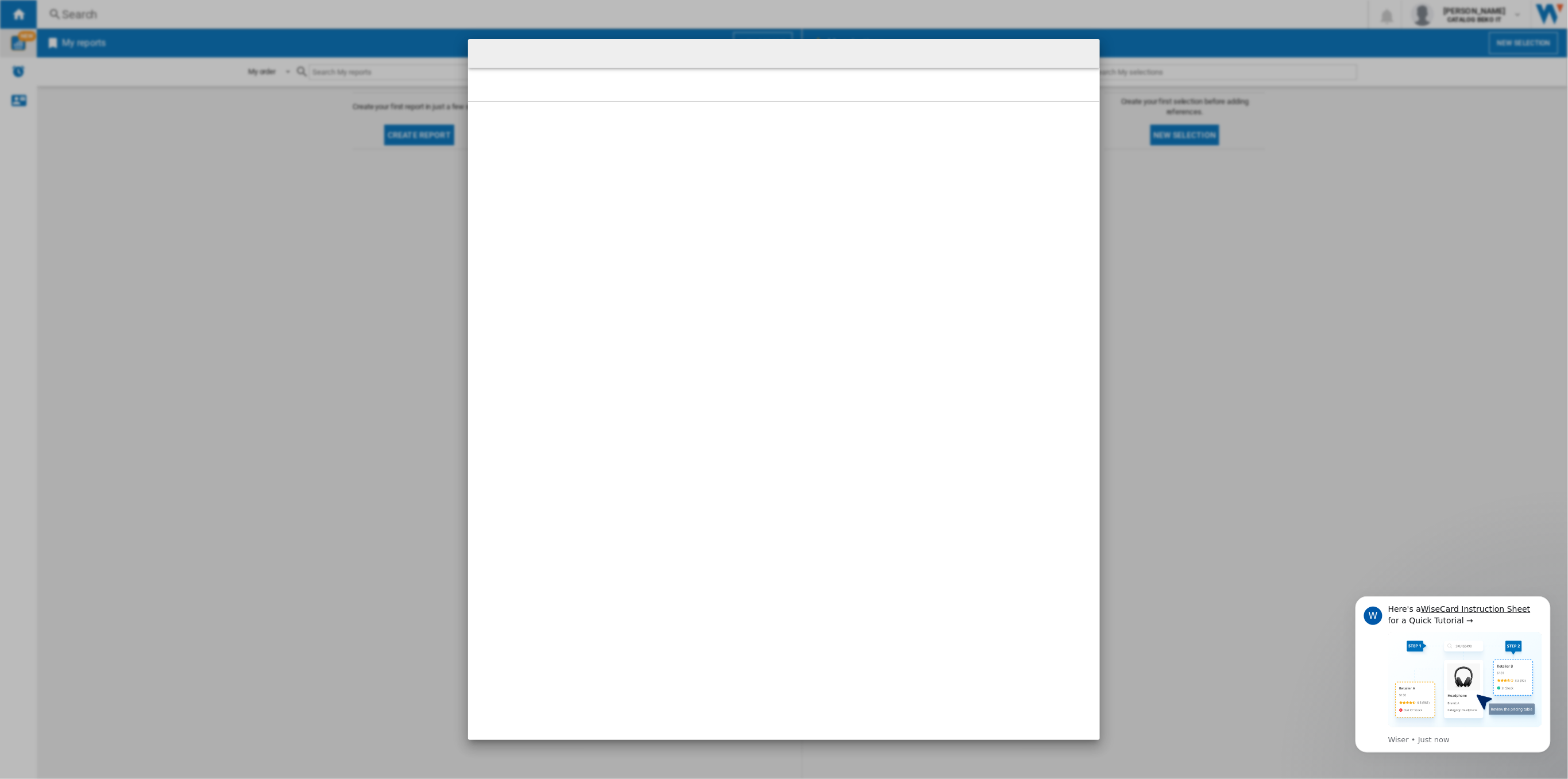
click at [1199, 305] on div at bounding box center [784, 389] width 1568 height 779
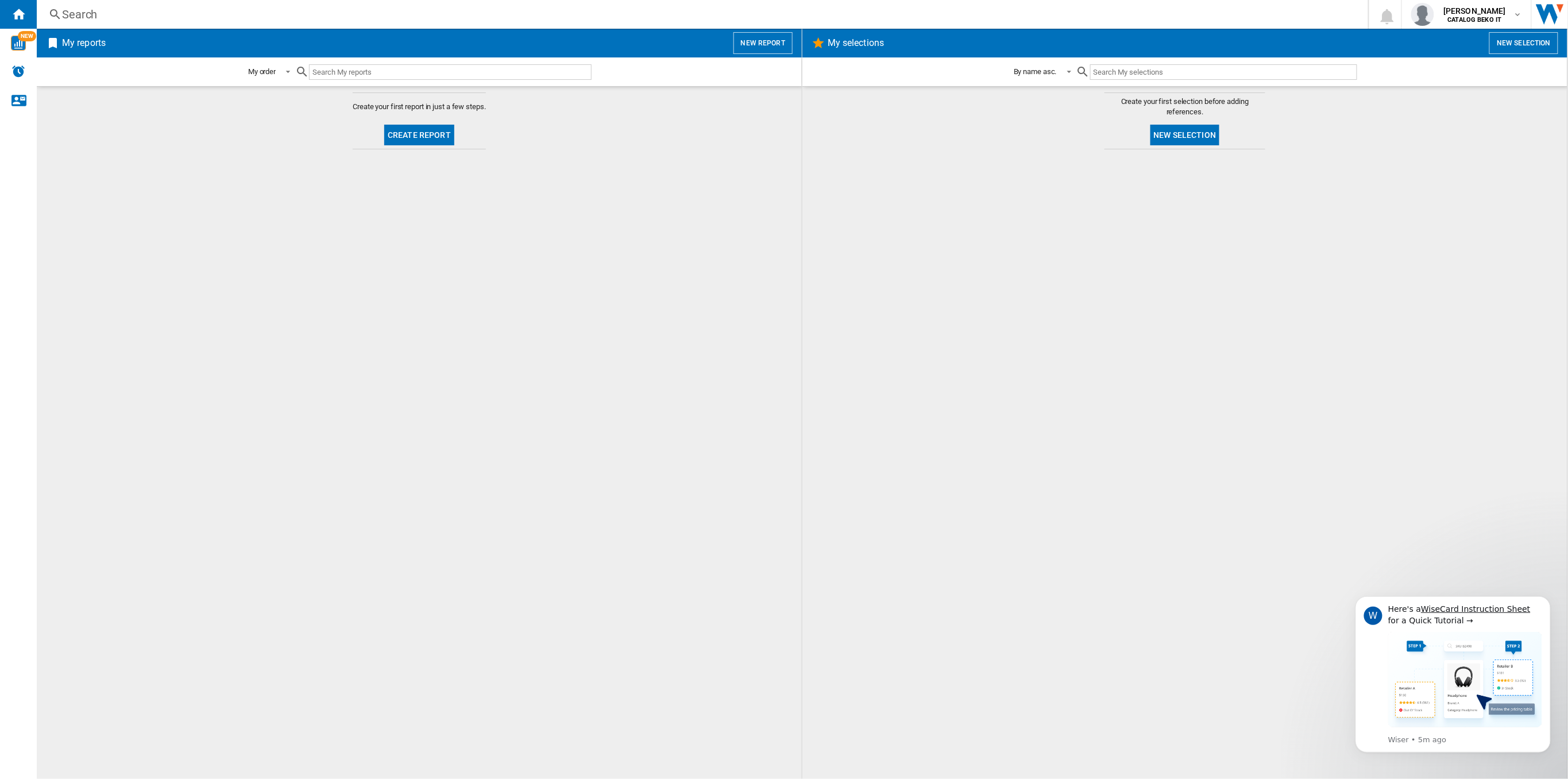
click at [427, 132] on button "Create report" at bounding box center [418, 134] width 70 height 20
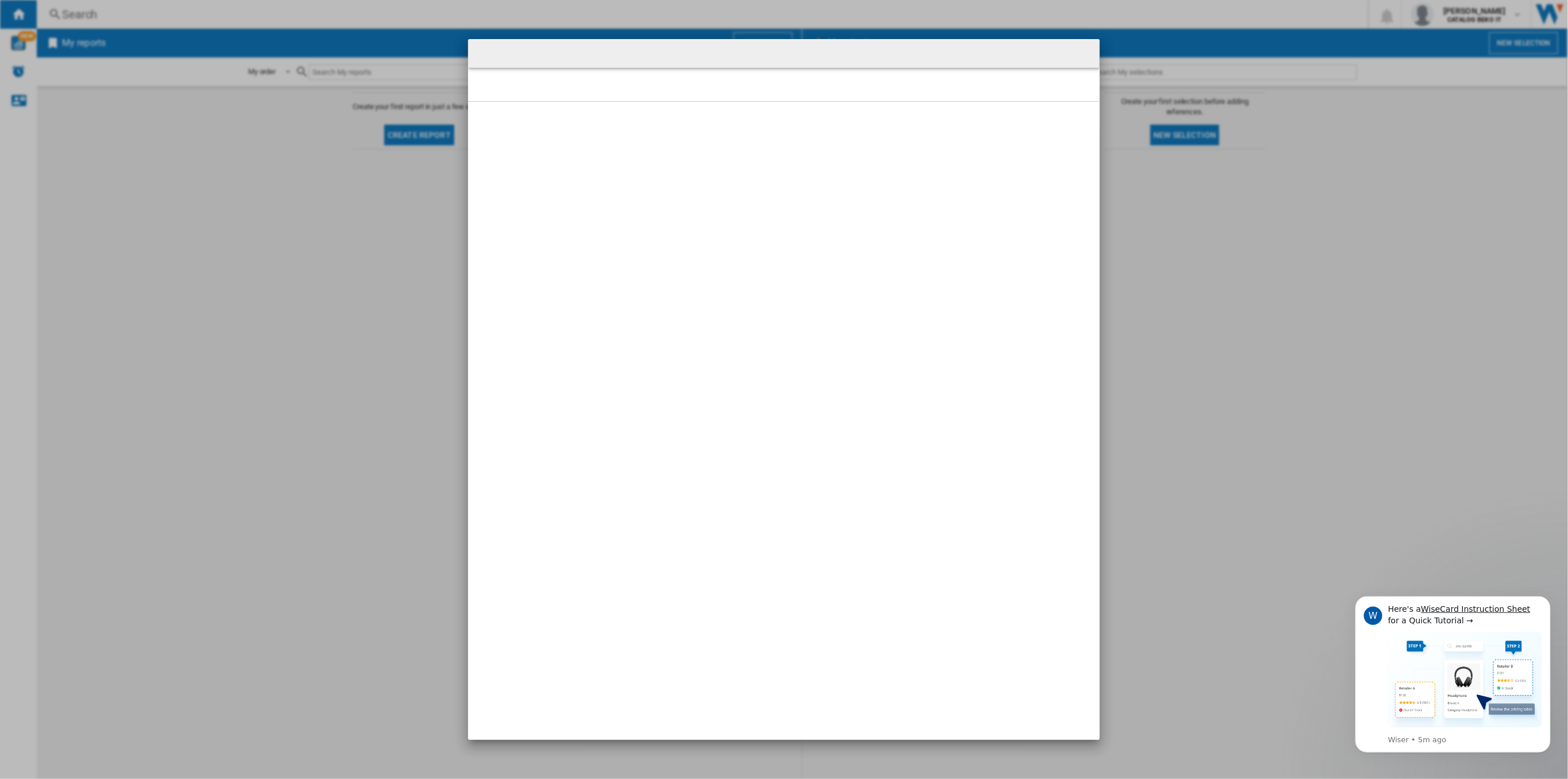
click at [608, 12] on div at bounding box center [784, 389] width 1568 height 779
click at [830, 298] on md-dialog at bounding box center [784, 389] width 631 height 701
